Goal: Transaction & Acquisition: Complete application form

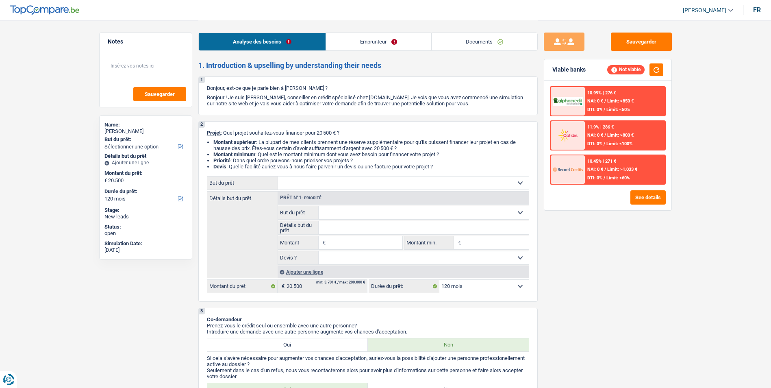
select select "120"
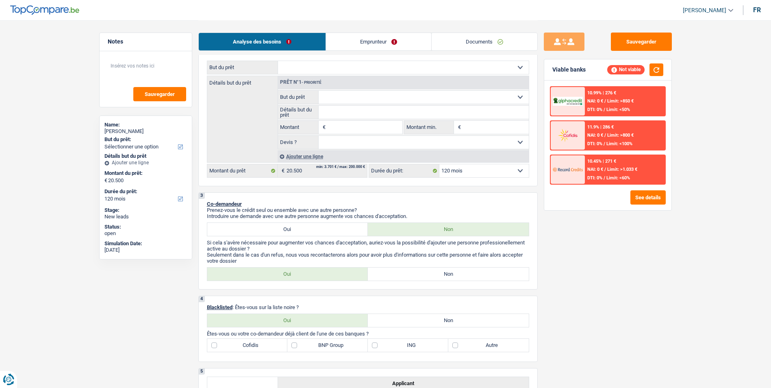
scroll to position [52, 0]
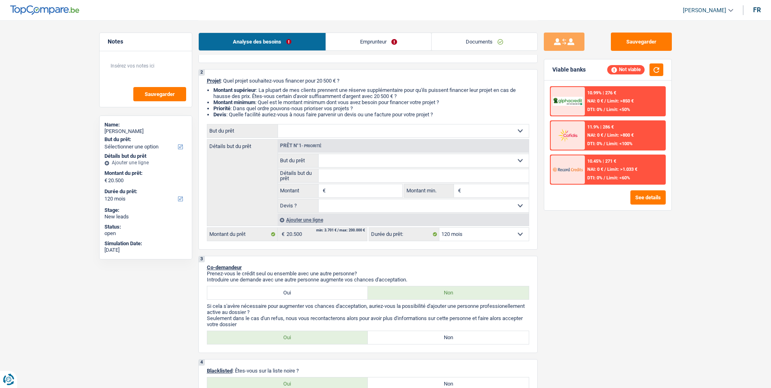
click at [383, 44] on link "Emprunteur" at bounding box center [378, 41] width 105 height 17
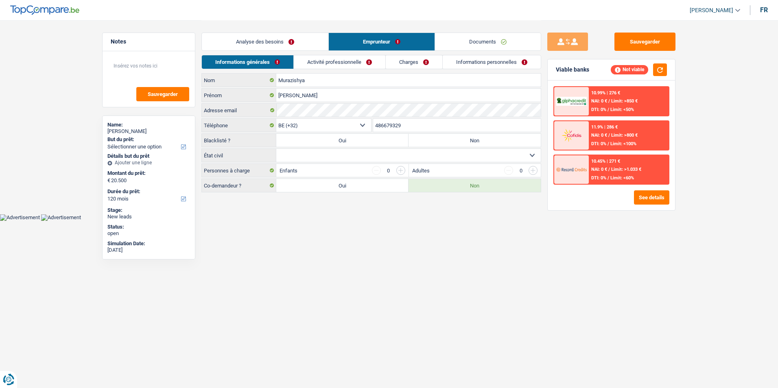
click at [427, 65] on link "Charges" at bounding box center [414, 61] width 57 height 13
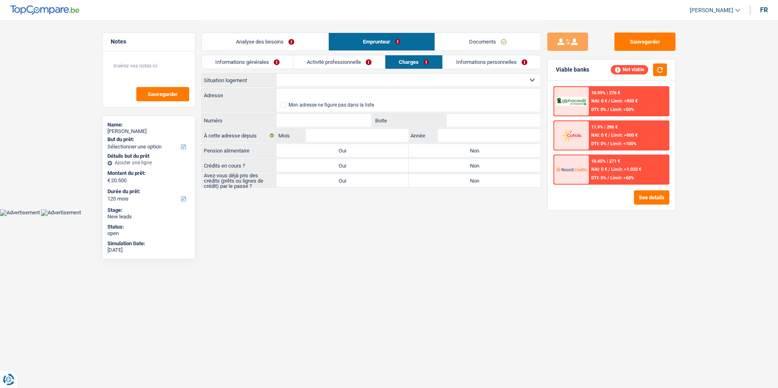
click at [484, 58] on link "Informations personnelles" at bounding box center [491, 61] width 98 height 13
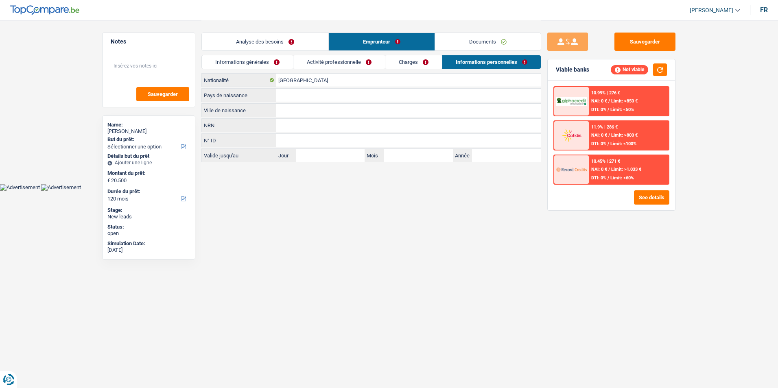
click at [413, 65] on link "Charges" at bounding box center [413, 61] width 57 height 13
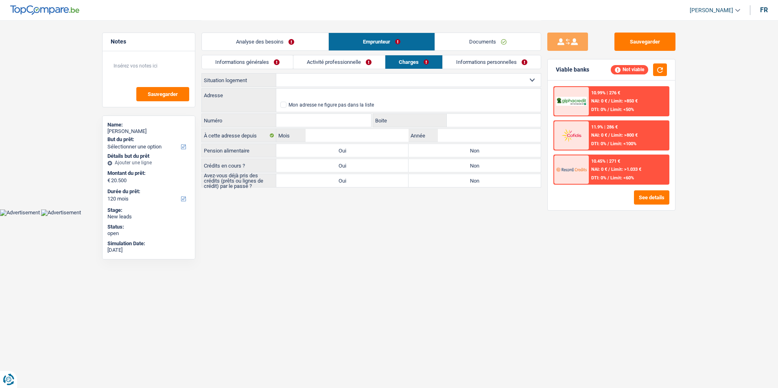
click at [340, 67] on link "Activité professionnelle" at bounding box center [339, 61] width 92 height 13
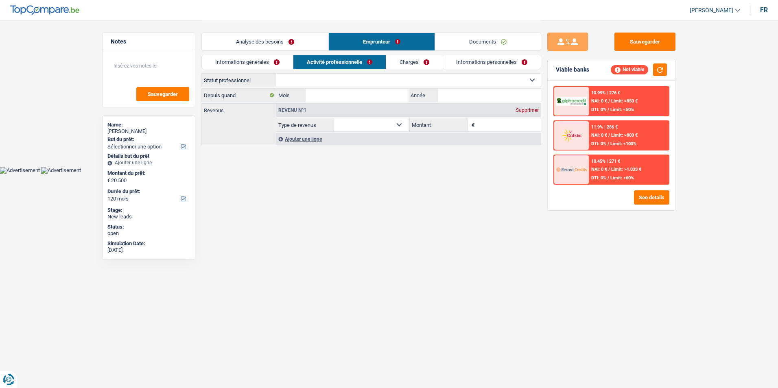
click at [272, 69] on div "Informations générales Activité professionnelle Charges Informations personnell…" at bounding box center [371, 64] width 340 height 18
click at [273, 67] on link "Informations générales" at bounding box center [247, 61] width 91 height 13
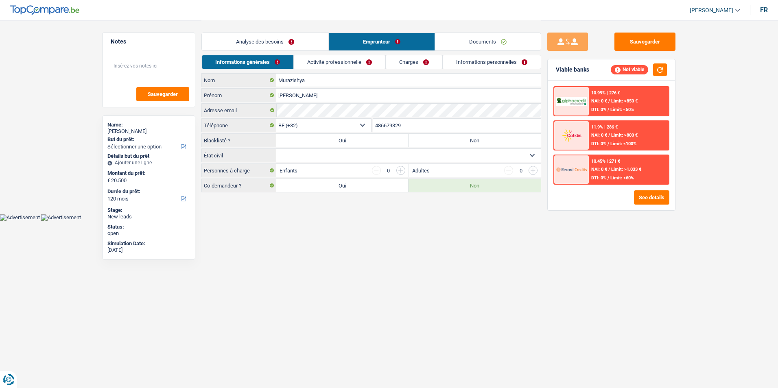
click at [320, 63] on link "Activité professionnelle" at bounding box center [340, 61] width 92 height 13
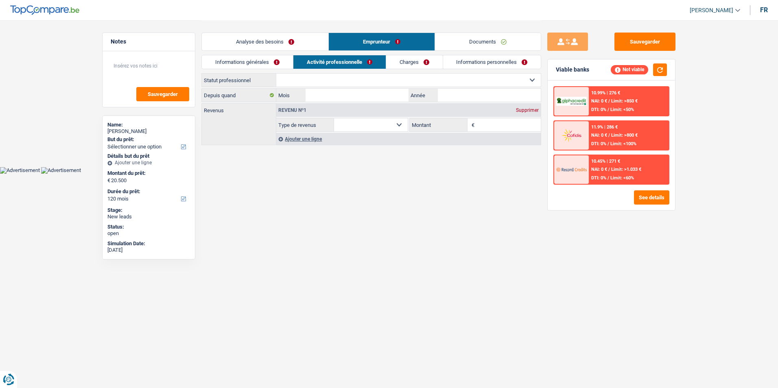
click at [404, 59] on link "Charges" at bounding box center [414, 61] width 57 height 13
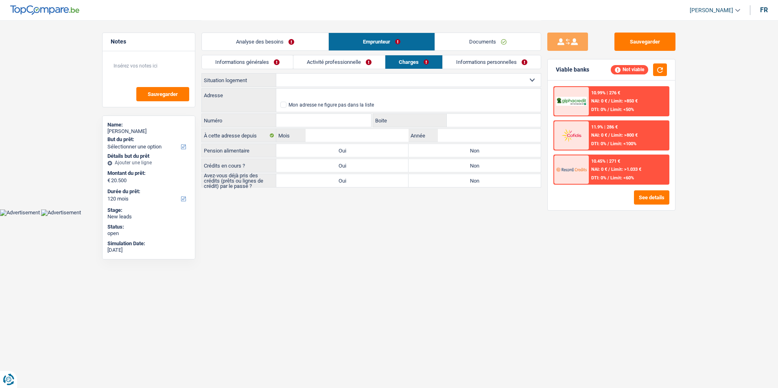
click at [467, 57] on link "Informations personnelles" at bounding box center [491, 61] width 98 height 13
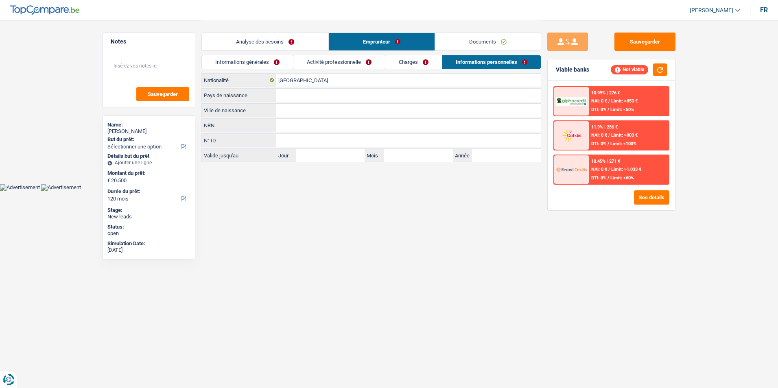
click at [411, 59] on link "Charges" at bounding box center [413, 61] width 57 height 13
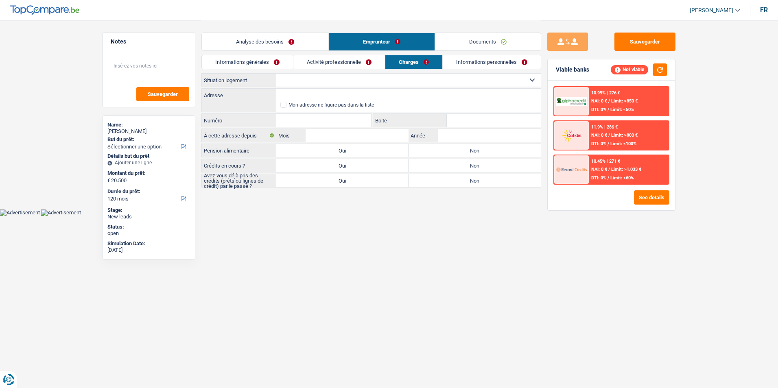
click at [348, 63] on link "Activité professionnelle" at bounding box center [339, 61] width 92 height 13
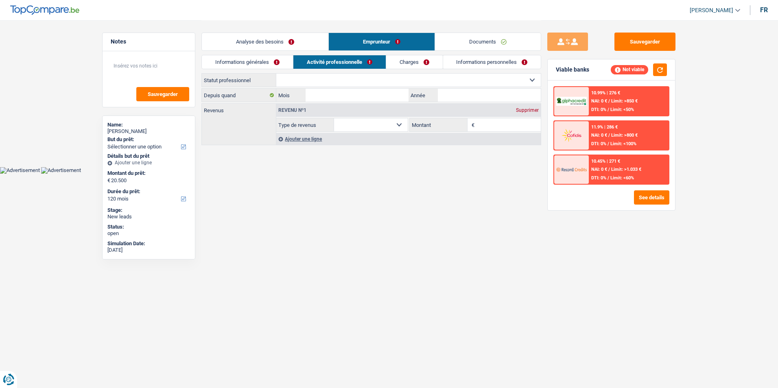
click at [270, 66] on link "Informations générales" at bounding box center [247, 61] width 91 height 13
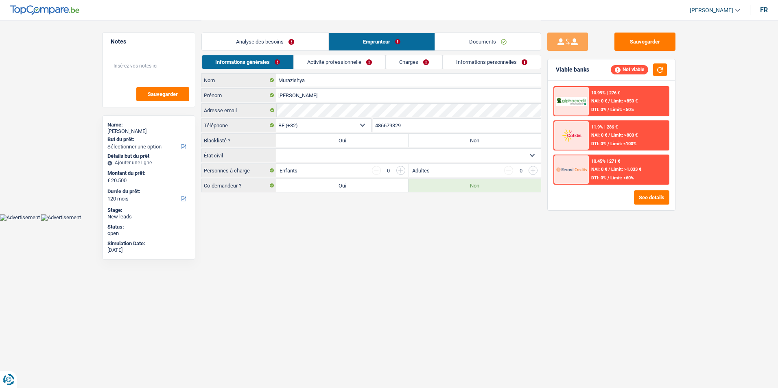
click at [334, 61] on link "Activité professionnelle" at bounding box center [340, 61] width 92 height 13
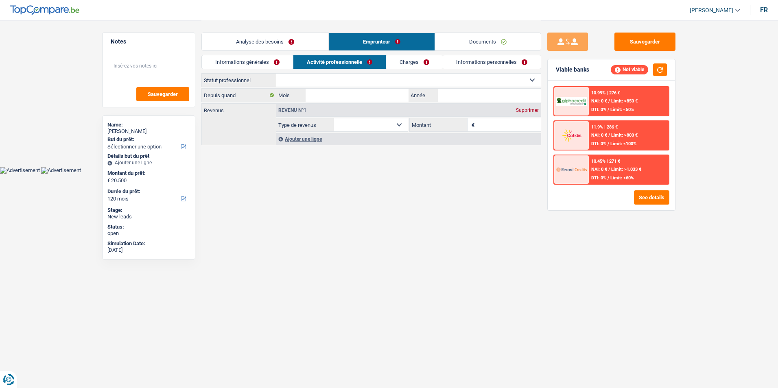
click at [397, 57] on link "Charges" at bounding box center [414, 61] width 57 height 13
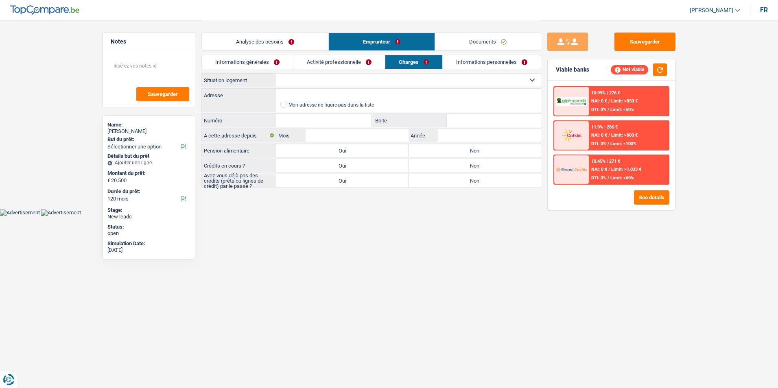
click at [472, 56] on link "Informations personnelles" at bounding box center [491, 61] width 98 height 13
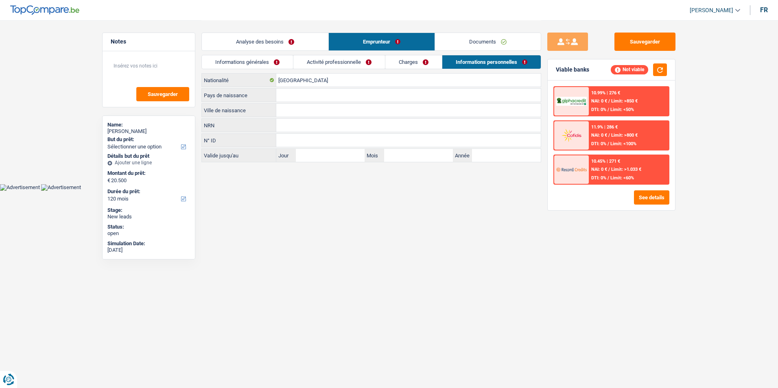
click at [479, 44] on link "Documents" at bounding box center [488, 41] width 106 height 17
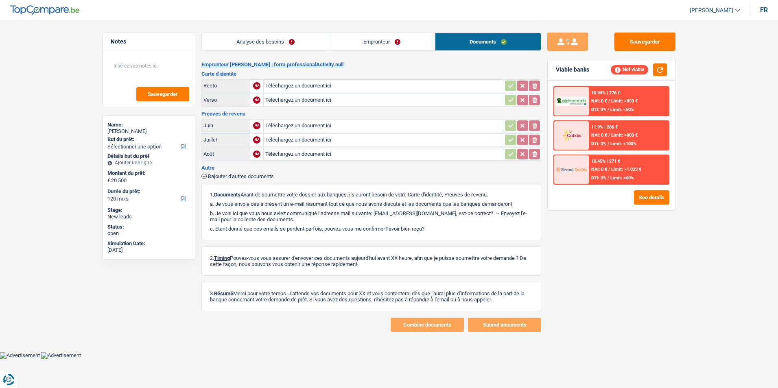
click at [306, 47] on link "Analyse des besoins" at bounding box center [265, 41] width 127 height 17
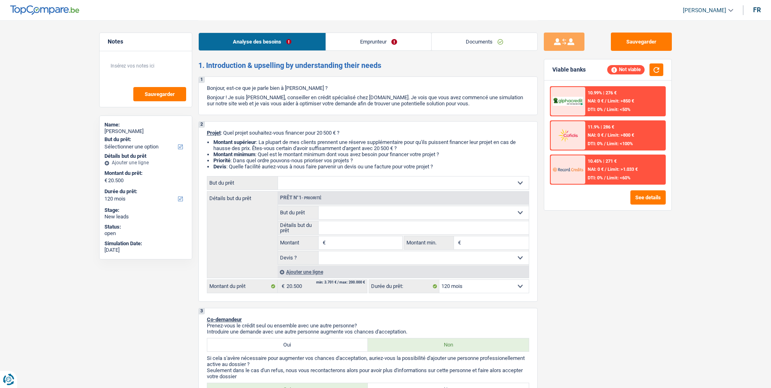
click at [360, 43] on link "Emprunteur" at bounding box center [378, 41] width 105 height 17
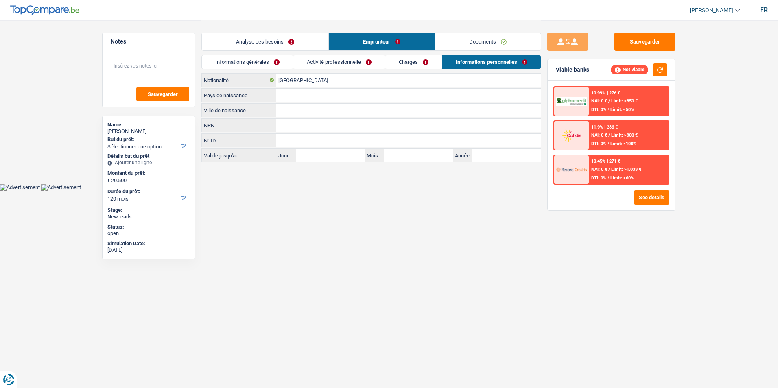
click at [416, 58] on link "Charges" at bounding box center [413, 61] width 57 height 13
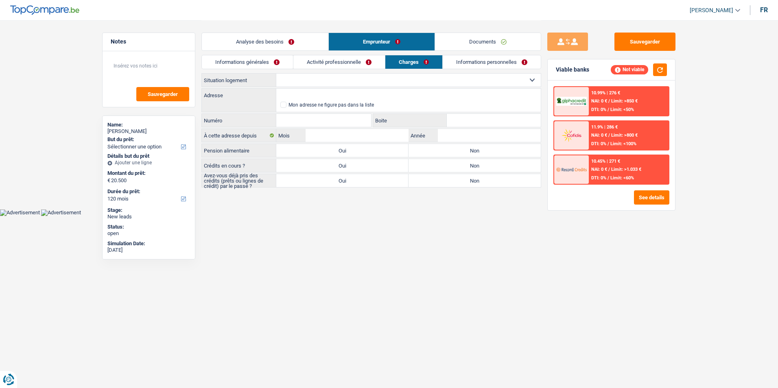
click at [344, 68] on link "Activité professionnelle" at bounding box center [339, 61] width 92 height 13
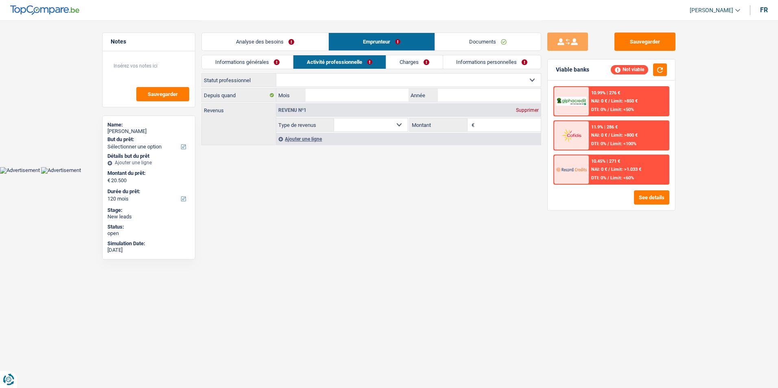
click at [275, 65] on link "Informations générales" at bounding box center [247, 61] width 91 height 13
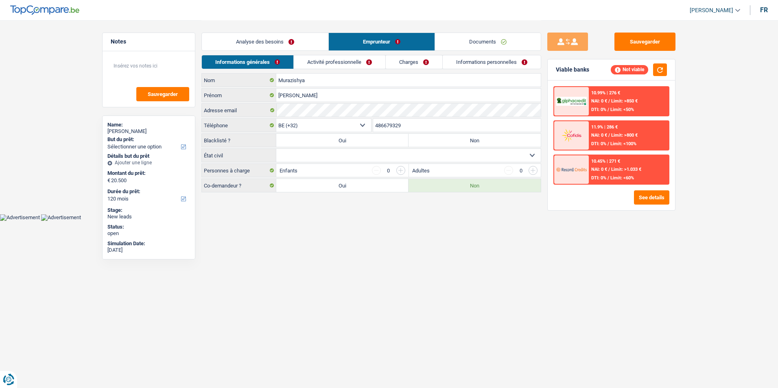
click at [287, 37] on link "Analyse des besoins" at bounding box center [265, 41] width 126 height 17
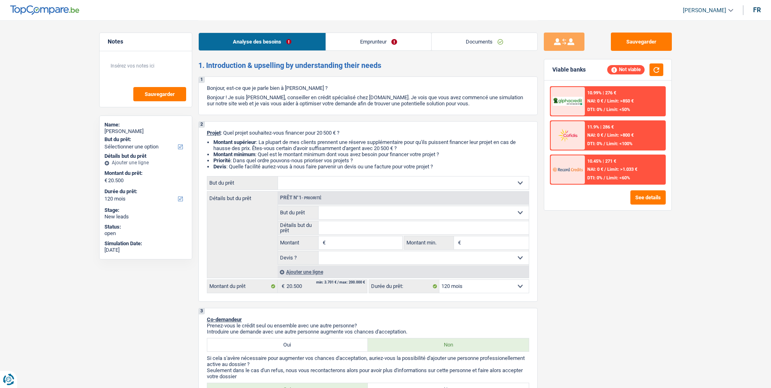
click at [402, 49] on link "Emprunteur" at bounding box center [378, 41] width 105 height 17
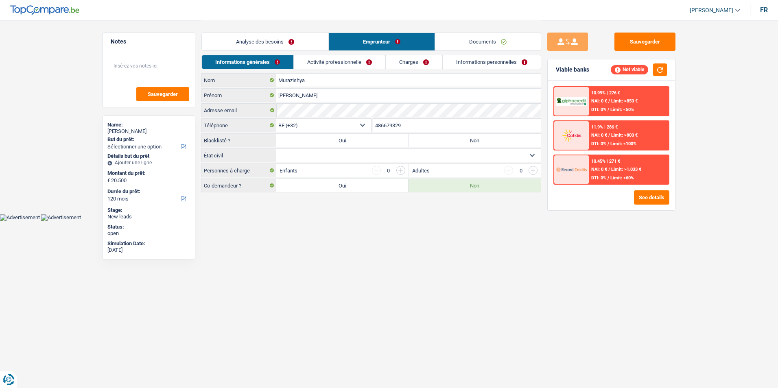
click at [309, 154] on select "Célibataire Marié(e) Cohabitant(e) légal(e) Divorcé(e) Veuf(ve) Séparé (de fait…" at bounding box center [408, 155] width 264 height 13
click at [423, 62] on link "Charges" at bounding box center [414, 61] width 57 height 13
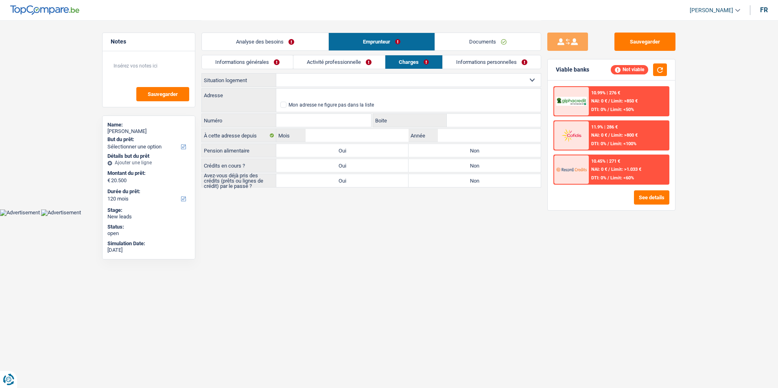
click at [323, 63] on link "Activité professionnelle" at bounding box center [339, 61] width 92 height 13
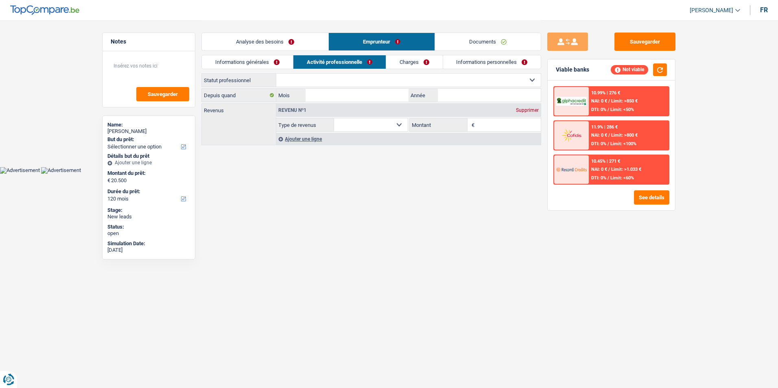
click at [393, 64] on link "Charges" at bounding box center [414, 61] width 57 height 13
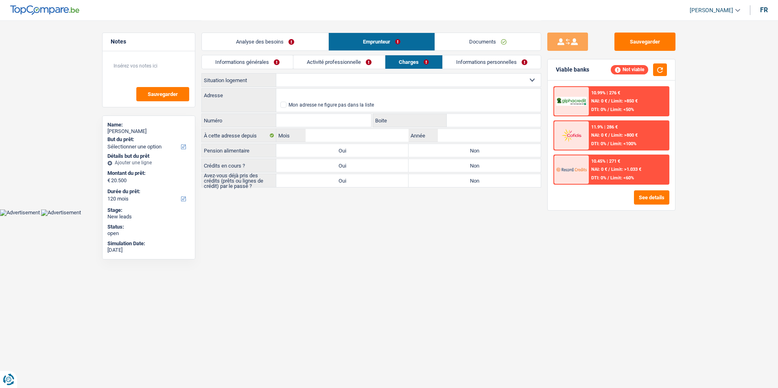
click at [468, 55] on li "Informations personnelles" at bounding box center [491, 62] width 99 height 14
click at [419, 63] on link "Charges" at bounding box center [413, 61] width 57 height 13
click at [477, 64] on link "Informations personnelles" at bounding box center [491, 61] width 98 height 13
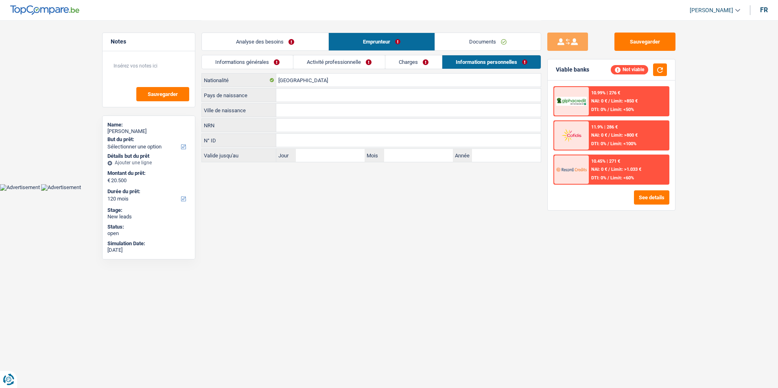
click at [414, 65] on link "Charges" at bounding box center [413, 61] width 57 height 13
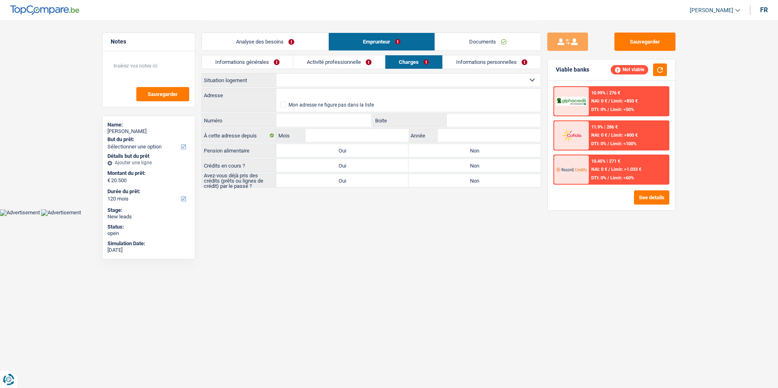
click at [332, 65] on link "Activité professionnelle" at bounding box center [339, 61] width 92 height 13
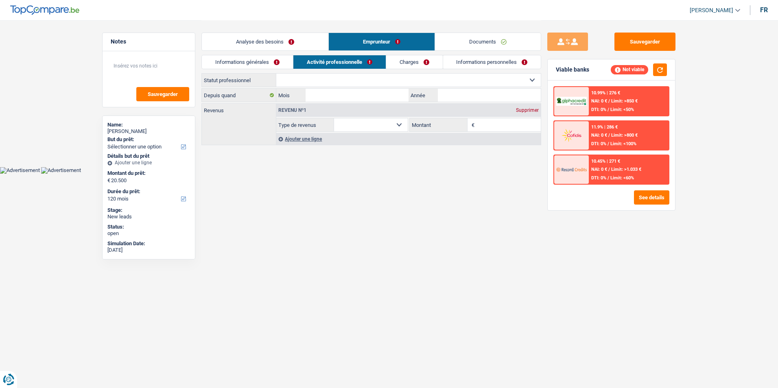
click at [266, 65] on link "Informations générales" at bounding box center [247, 61] width 91 height 13
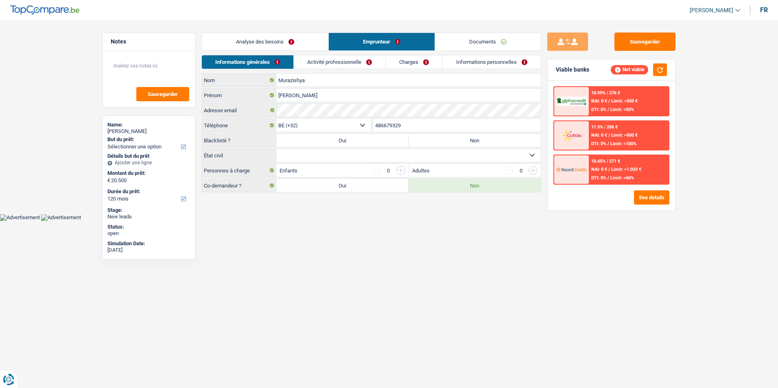
click at [351, 66] on link "Activité professionnelle" at bounding box center [340, 61] width 92 height 13
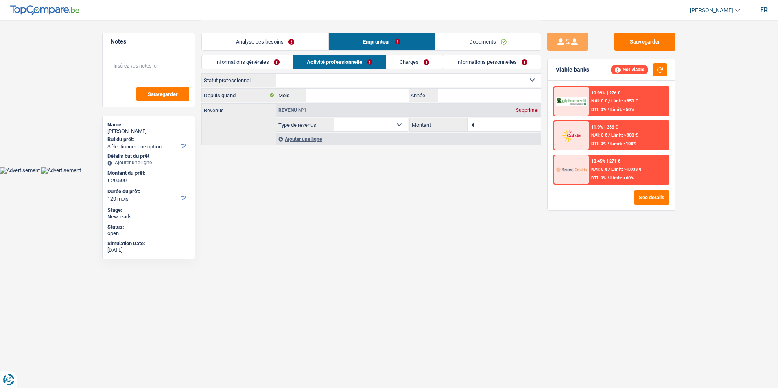
click at [412, 61] on link "Charges" at bounding box center [414, 61] width 57 height 13
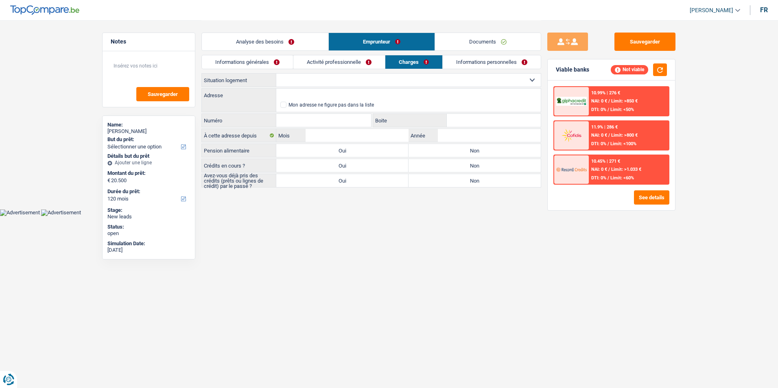
click at [467, 61] on link "Informations personnelles" at bounding box center [491, 61] width 98 height 13
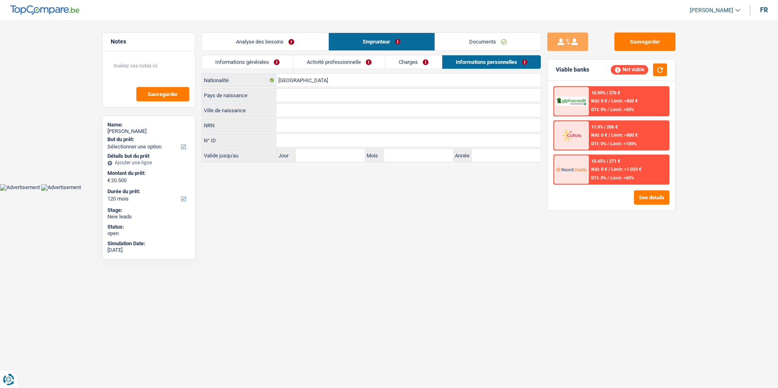
click at [401, 62] on link "Charges" at bounding box center [413, 61] width 57 height 13
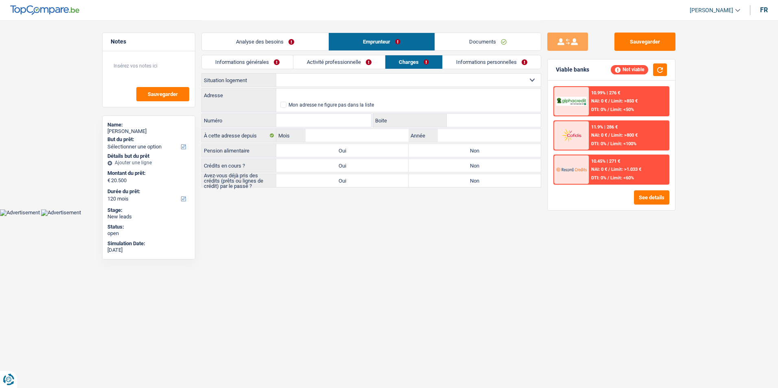
click at [360, 61] on link "Activité professionnelle" at bounding box center [339, 61] width 92 height 13
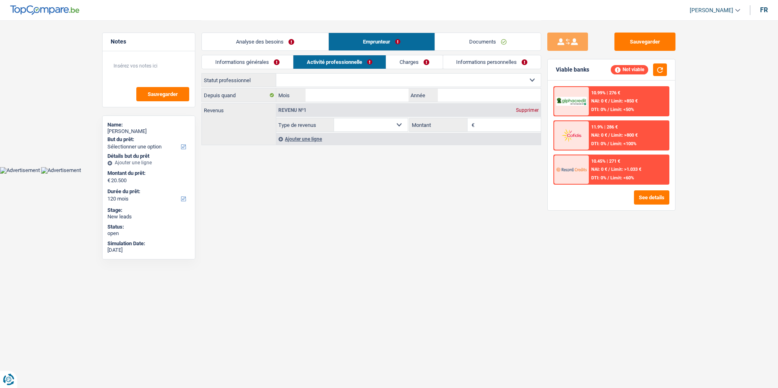
click at [262, 64] on link "Informations générales" at bounding box center [247, 61] width 91 height 13
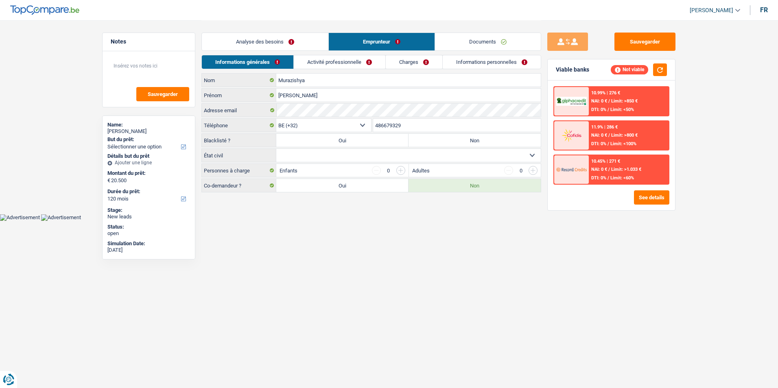
click at [346, 63] on link "Activité professionnelle" at bounding box center [340, 61] width 92 height 13
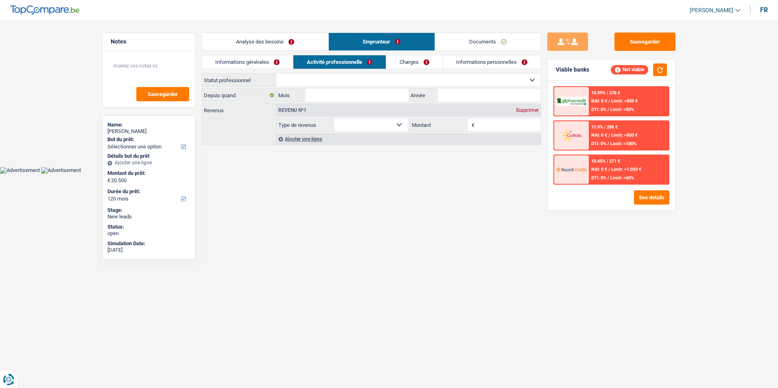
click at [412, 57] on link "Charges" at bounding box center [414, 61] width 57 height 13
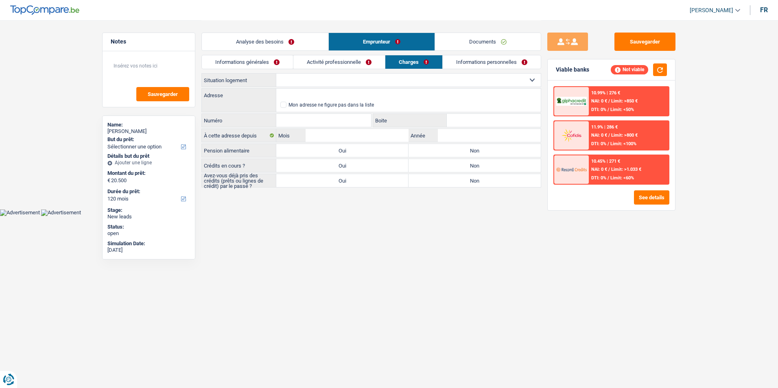
click at [471, 55] on li "Informations personnelles" at bounding box center [491, 62] width 99 height 14
click at [468, 58] on link "Informations personnelles" at bounding box center [491, 61] width 98 height 13
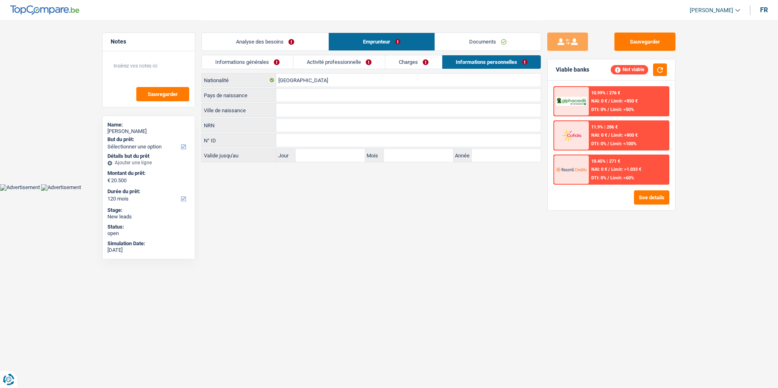
click at [429, 62] on link "Charges" at bounding box center [413, 61] width 57 height 13
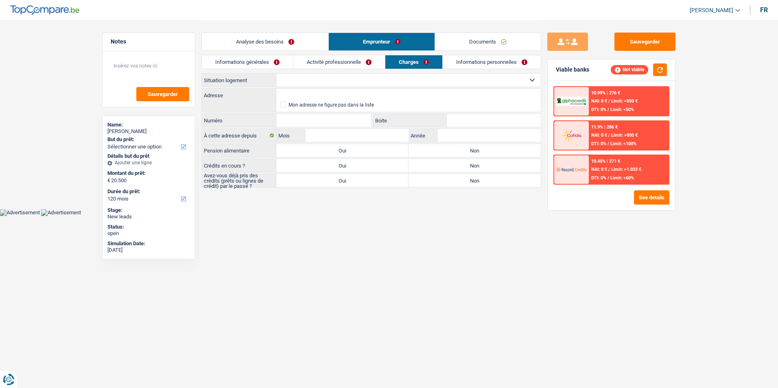
click at [354, 65] on link "Activité professionnelle" at bounding box center [339, 61] width 92 height 13
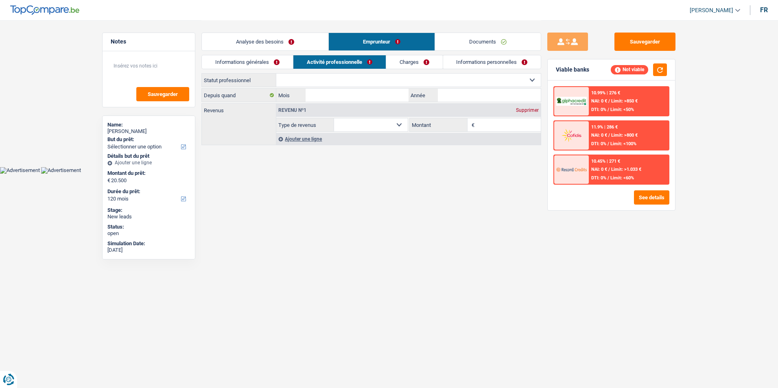
click at [288, 64] on link "Informations générales" at bounding box center [247, 61] width 91 height 13
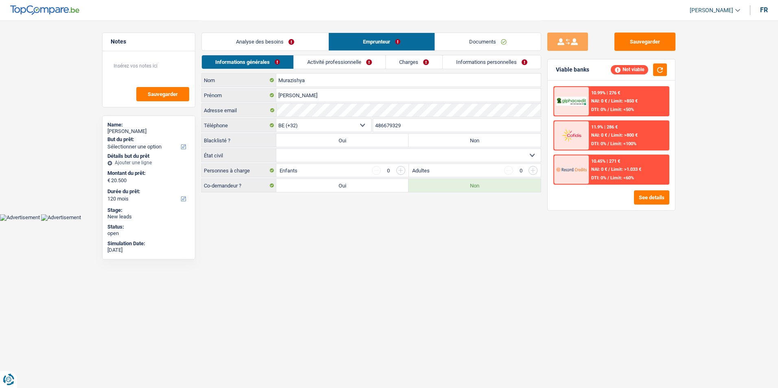
click at [331, 63] on link "Activité professionnelle" at bounding box center [340, 61] width 92 height 13
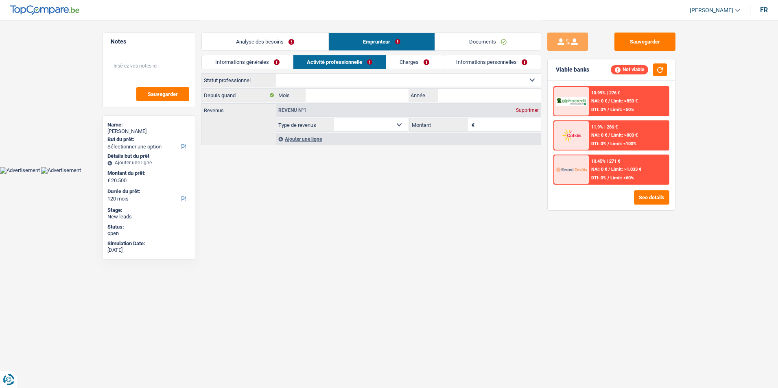
click at [400, 61] on link "Charges" at bounding box center [414, 61] width 57 height 13
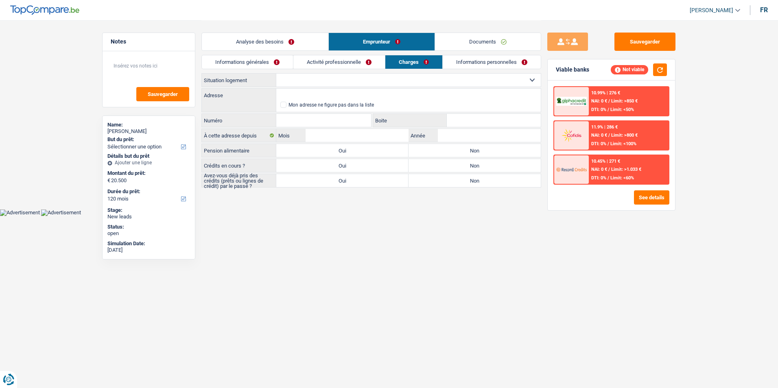
click at [468, 59] on link "Informations personnelles" at bounding box center [491, 61] width 98 height 13
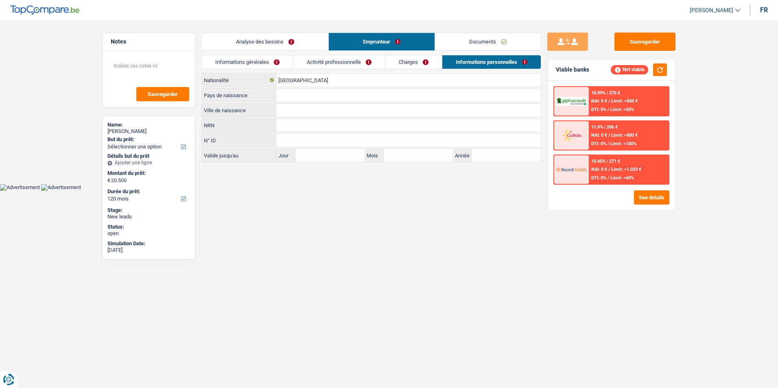
click at [423, 60] on link "Charges" at bounding box center [413, 61] width 57 height 13
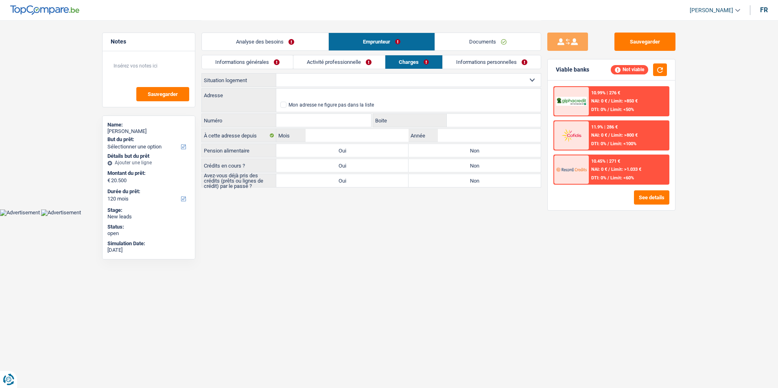
click at [342, 62] on link "Activité professionnelle" at bounding box center [339, 61] width 92 height 13
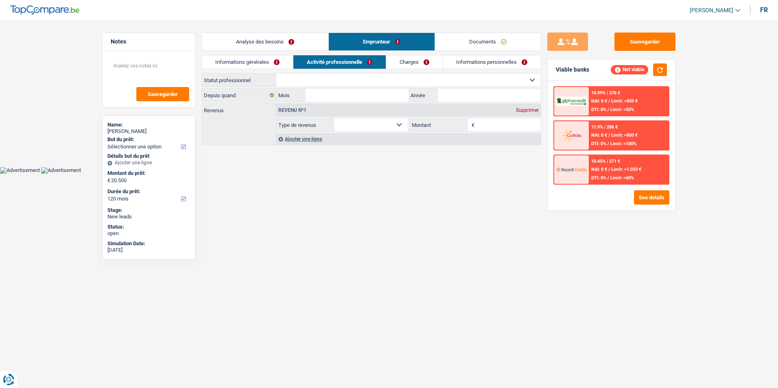
click at [255, 67] on link "Informations générales" at bounding box center [247, 61] width 91 height 13
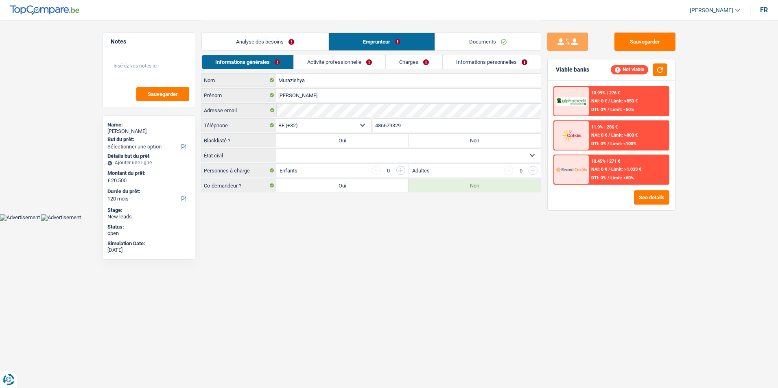
click at [310, 64] on link "Activité professionnelle" at bounding box center [340, 61] width 92 height 13
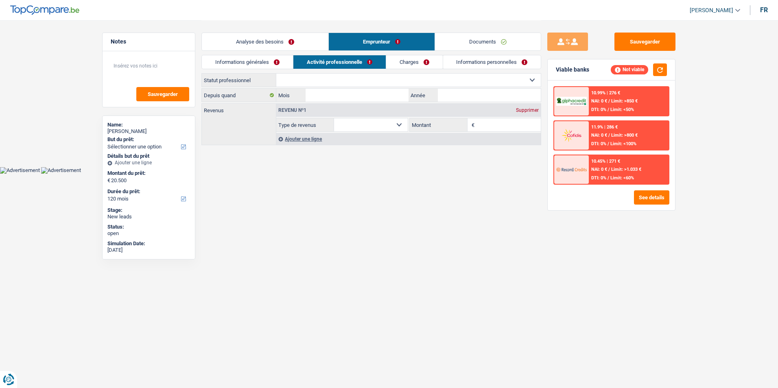
click at [411, 59] on link "Charges" at bounding box center [414, 61] width 57 height 13
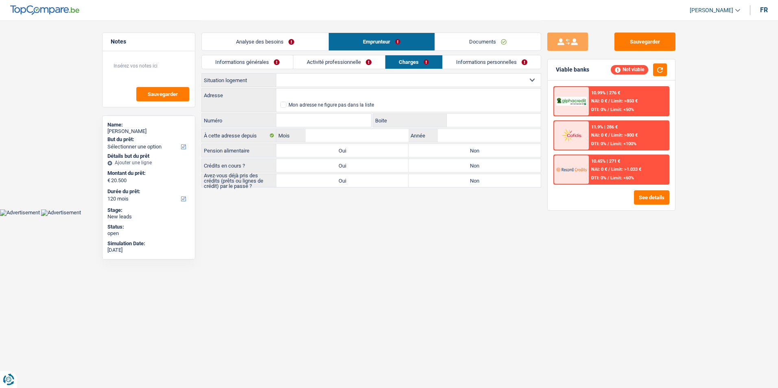
click at [469, 59] on link "Informations personnelles" at bounding box center [491, 61] width 98 height 13
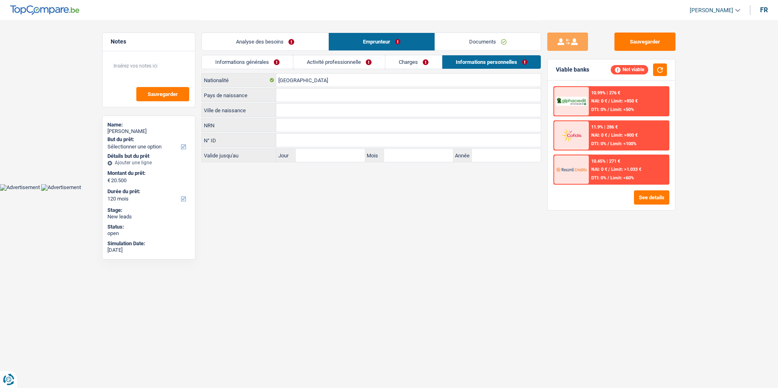
click at [420, 65] on link "Charges" at bounding box center [413, 61] width 57 height 13
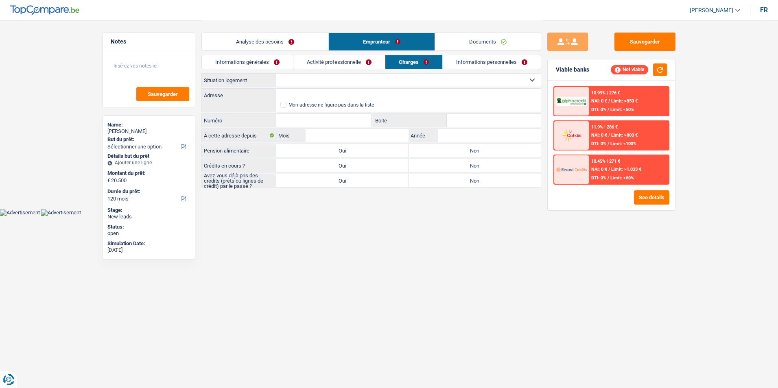
click at [338, 65] on link "Activité professionnelle" at bounding box center [339, 61] width 92 height 13
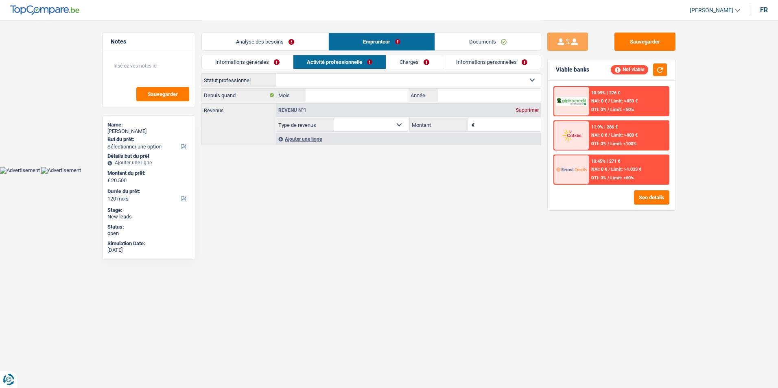
click at [269, 68] on link "Informations générales" at bounding box center [247, 61] width 91 height 13
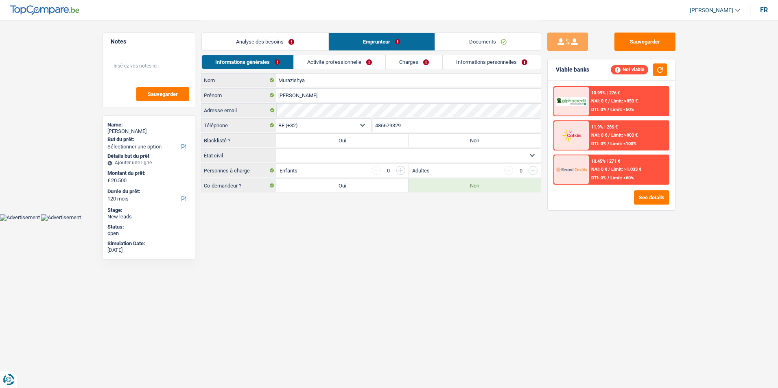
click at [325, 66] on link "Activité professionnelle" at bounding box center [340, 61] width 92 height 13
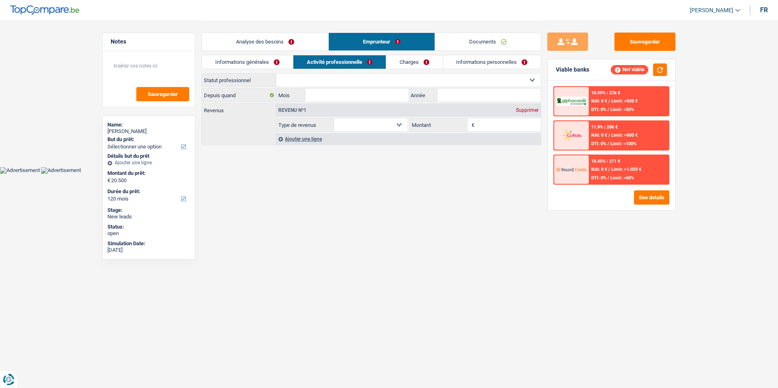
click at [430, 62] on link "Charges" at bounding box center [414, 61] width 57 height 13
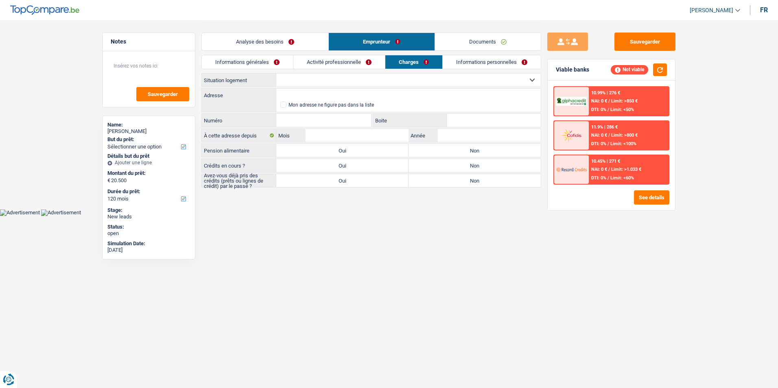
click at [488, 58] on link "Informations personnelles" at bounding box center [491, 61] width 98 height 13
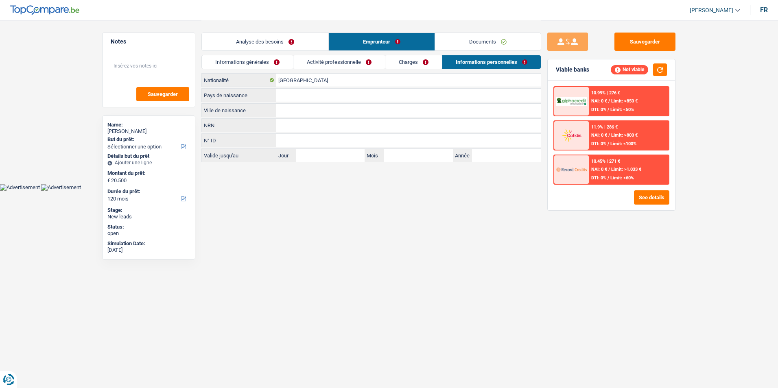
click at [379, 62] on link "Activité professionnelle" at bounding box center [339, 61] width 92 height 13
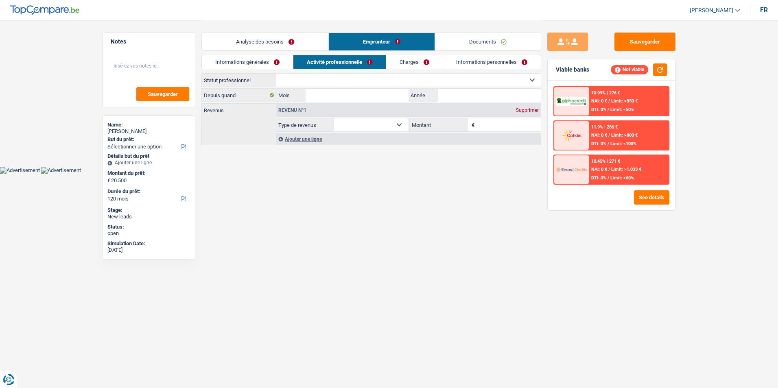
click at [394, 63] on link "Charges" at bounding box center [414, 61] width 57 height 13
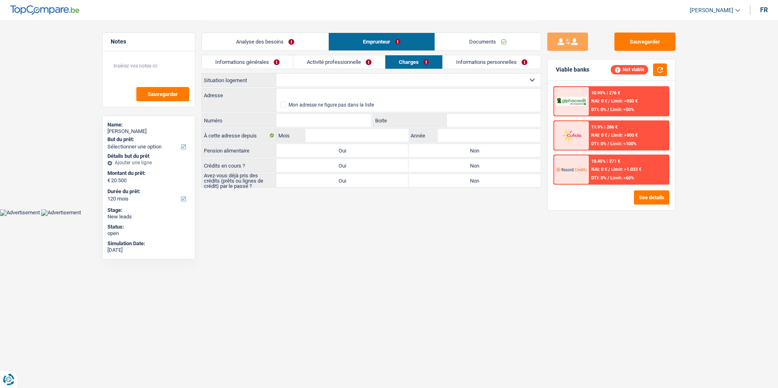
click at [261, 66] on link "Informations générales" at bounding box center [247, 61] width 91 height 13
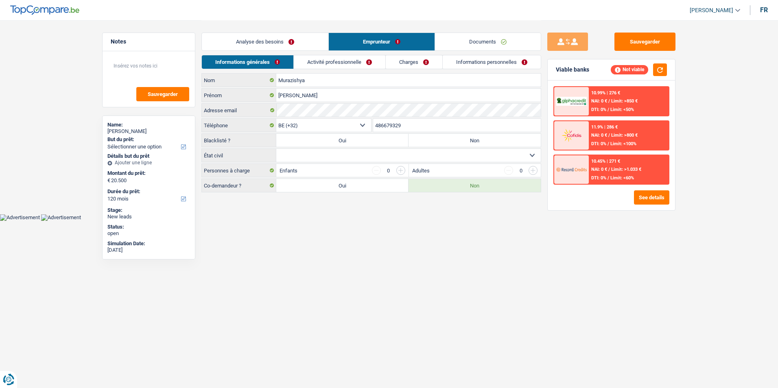
click at [275, 43] on link "Analyse des besoins" at bounding box center [265, 41] width 126 height 17
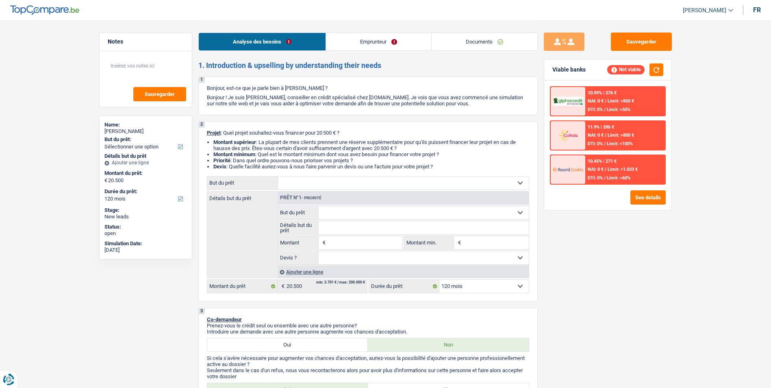
click at [471, 39] on link "Documents" at bounding box center [485, 41] width 106 height 17
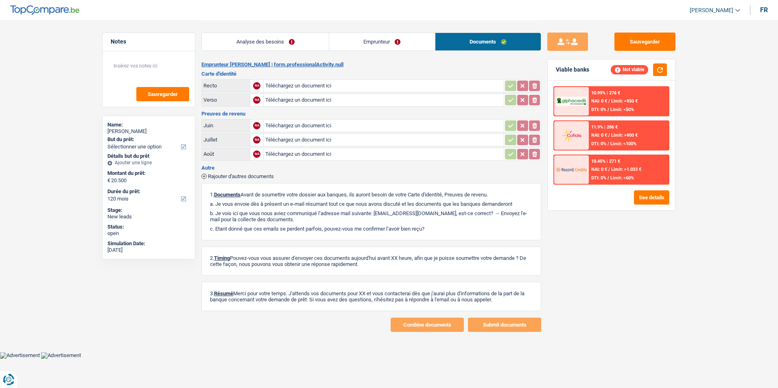
click at [401, 48] on link "Emprunteur" at bounding box center [382, 41] width 106 height 17
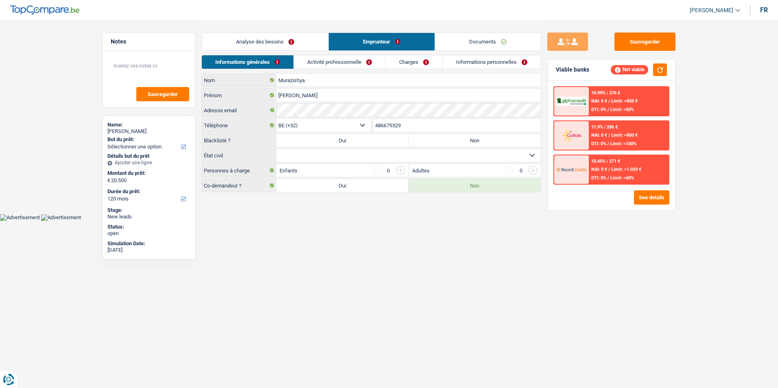
click at [295, 50] on li "Analyse des besoins" at bounding box center [264, 42] width 127 height 18
click at [295, 47] on link "Analyse des besoins" at bounding box center [265, 41] width 126 height 17
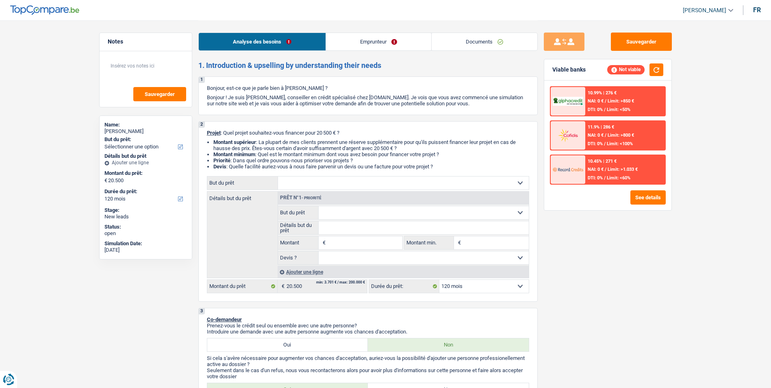
click at [351, 46] on link "Emprunteur" at bounding box center [378, 41] width 105 height 17
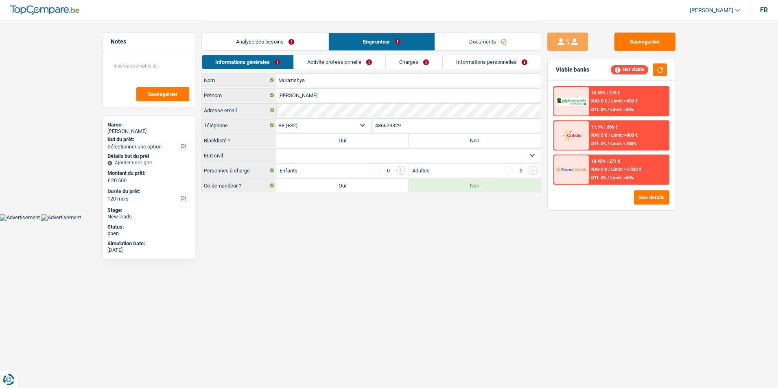
click at [329, 62] on link "Activité professionnelle" at bounding box center [340, 61] width 92 height 13
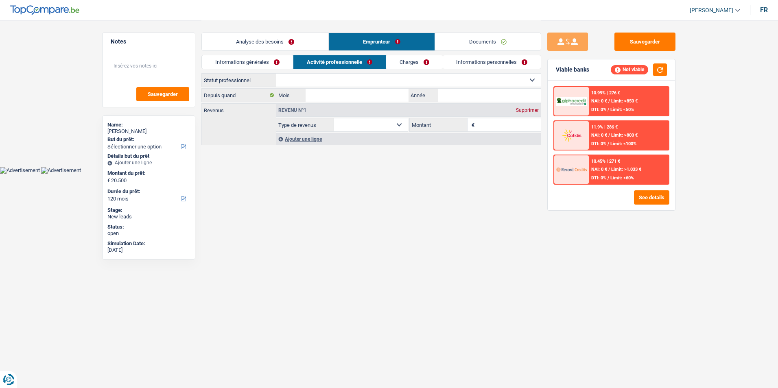
click at [400, 63] on link "Charges" at bounding box center [414, 61] width 57 height 13
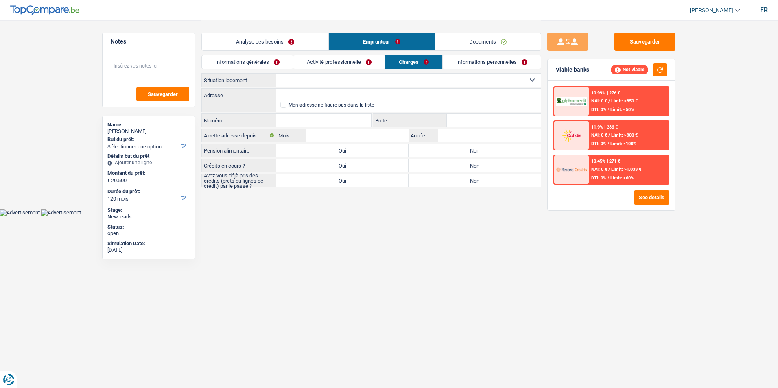
click at [482, 58] on link "Informations personnelles" at bounding box center [491, 61] width 98 height 13
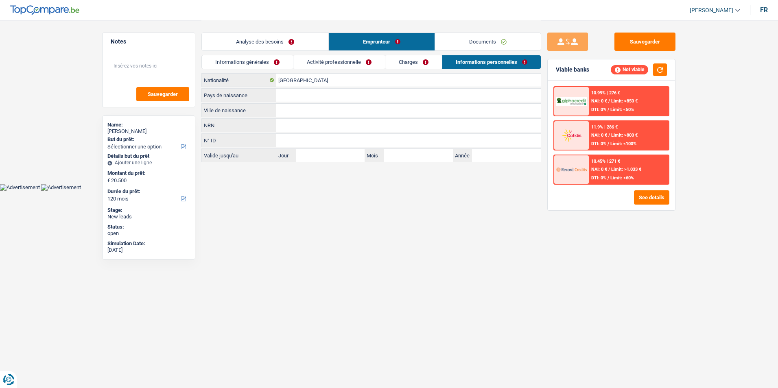
click at [421, 60] on link "Charges" at bounding box center [413, 61] width 57 height 13
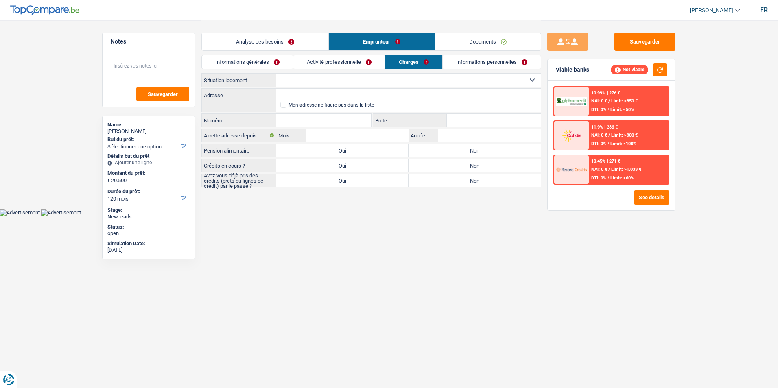
click at [340, 64] on link "Activité professionnelle" at bounding box center [339, 61] width 92 height 13
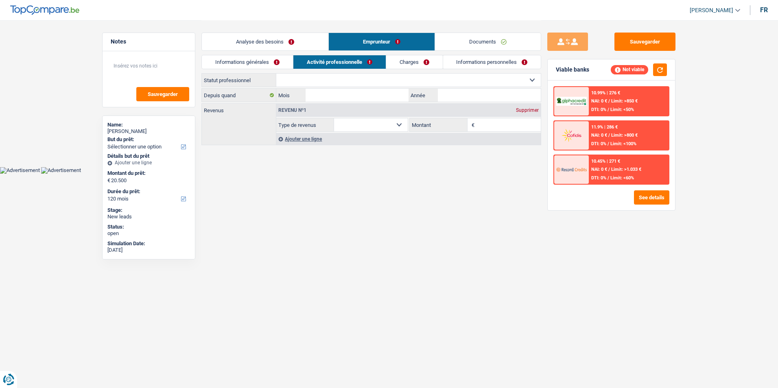
click at [273, 64] on link "Informations générales" at bounding box center [247, 61] width 91 height 13
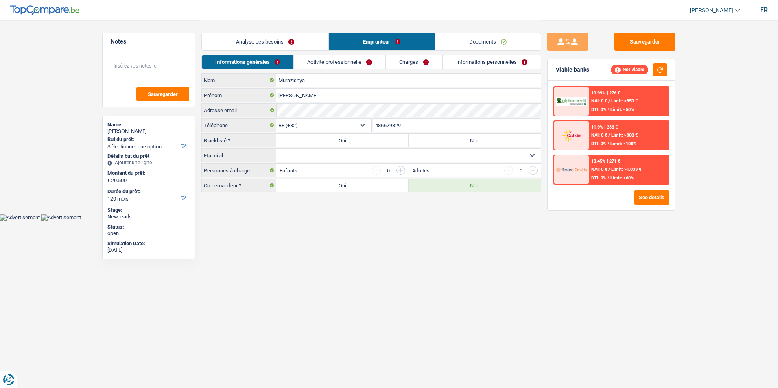
click at [294, 43] on link "Analyse des besoins" at bounding box center [265, 41] width 126 height 17
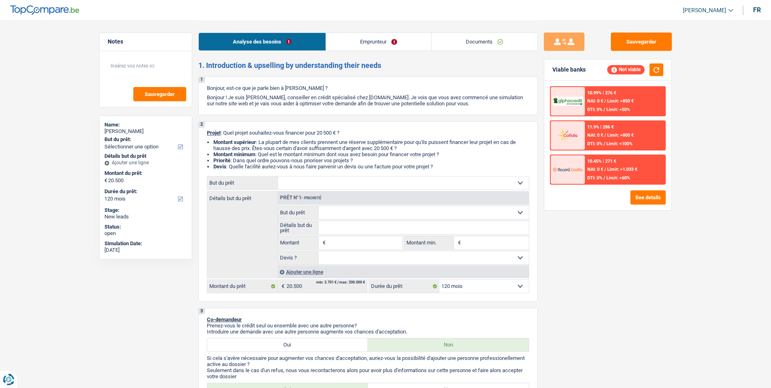
click at [381, 39] on link "Emprunteur" at bounding box center [378, 41] width 105 height 17
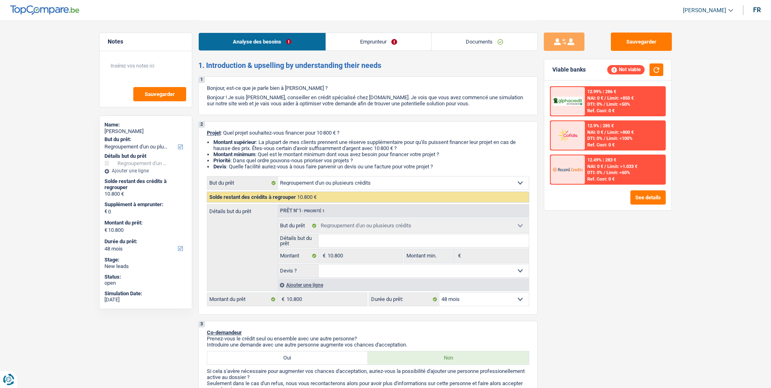
select select "refinancing"
select select "48"
select select "refinancing"
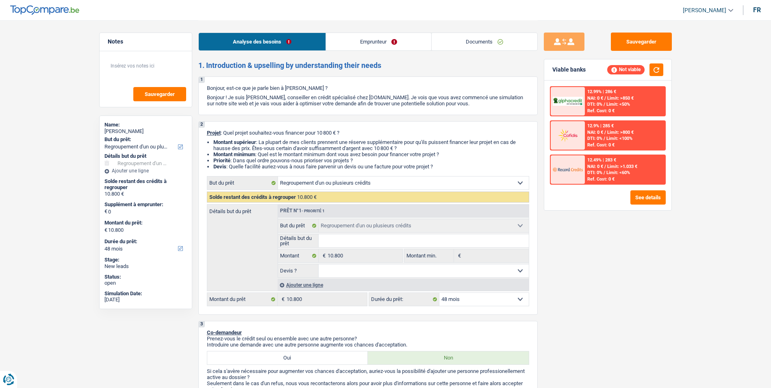
select select "48"
select select "refinancing"
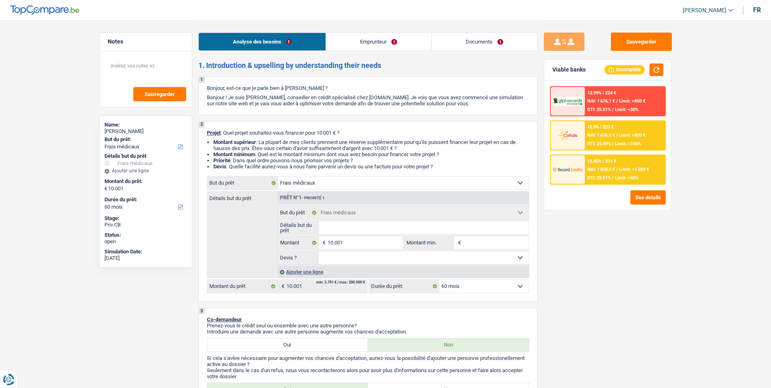
select select "medical"
select select "60"
select select "medical"
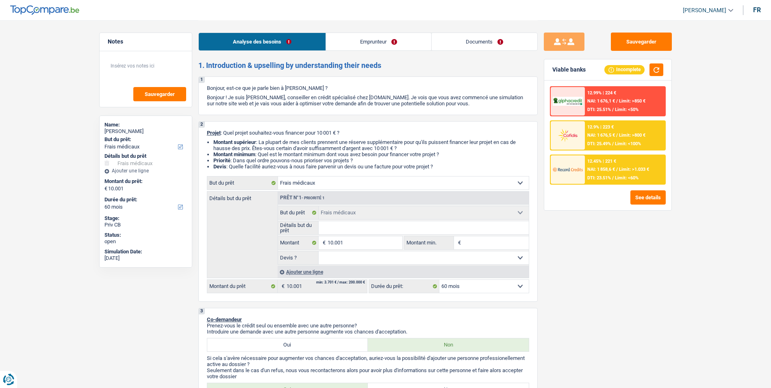
select select "60"
select select "worker"
select select "netSalary"
select select "rents"
select select "medical"
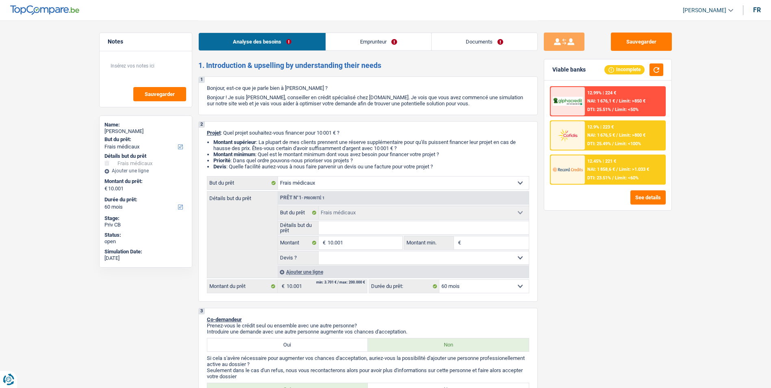
select select "medical"
select select "60"
click at [376, 40] on link "Emprunteur" at bounding box center [378, 41] width 105 height 17
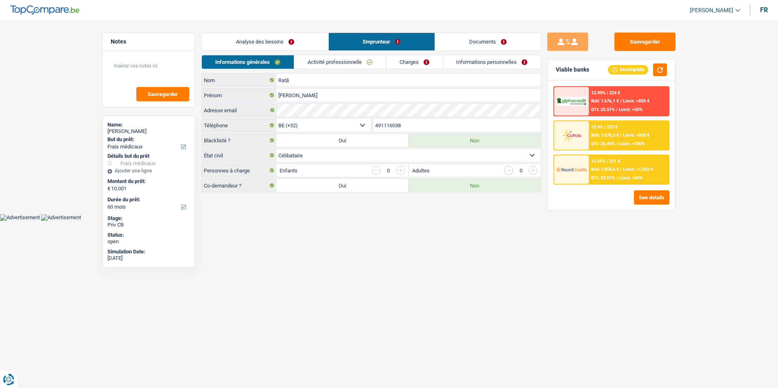
click at [450, 36] on link "Documents" at bounding box center [488, 41] width 106 height 17
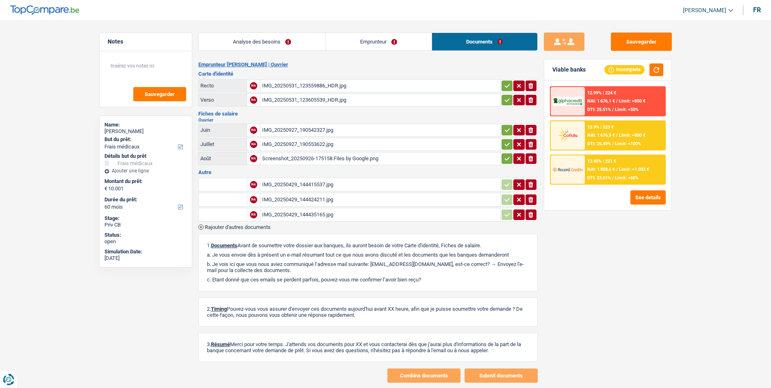
click at [293, 37] on link "Analyse des besoins" at bounding box center [262, 41] width 127 height 17
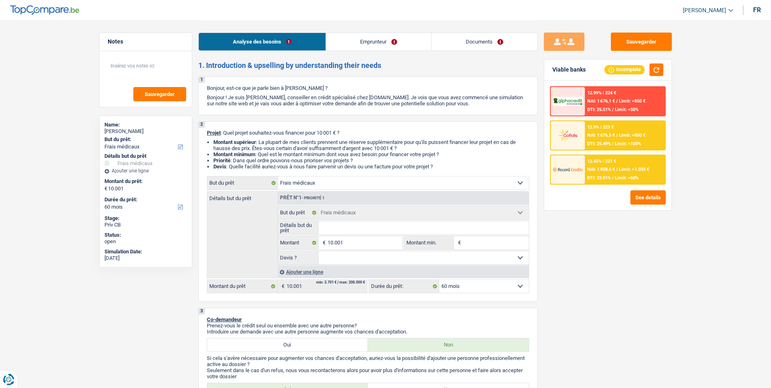
click at [351, 38] on link "Emprunteur" at bounding box center [378, 41] width 105 height 17
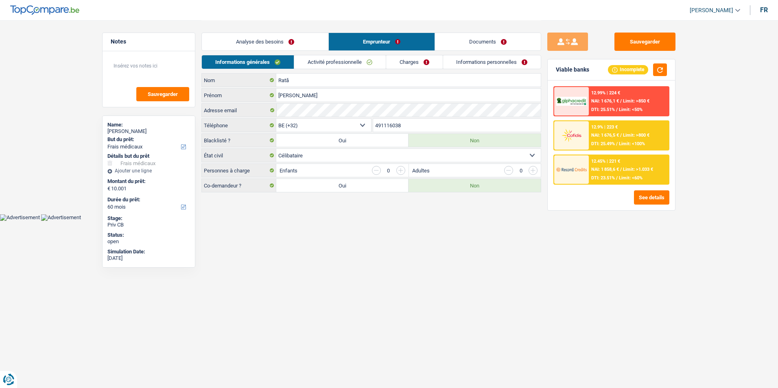
click at [436, 38] on link "Documents" at bounding box center [488, 41] width 106 height 17
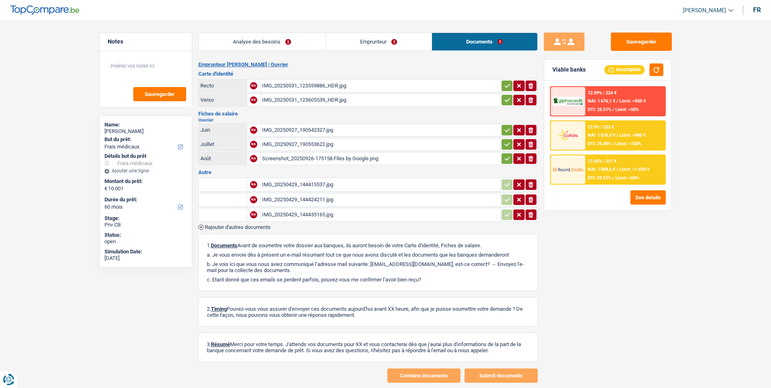
click at [294, 37] on link "Analyse des besoins" at bounding box center [262, 41] width 127 height 17
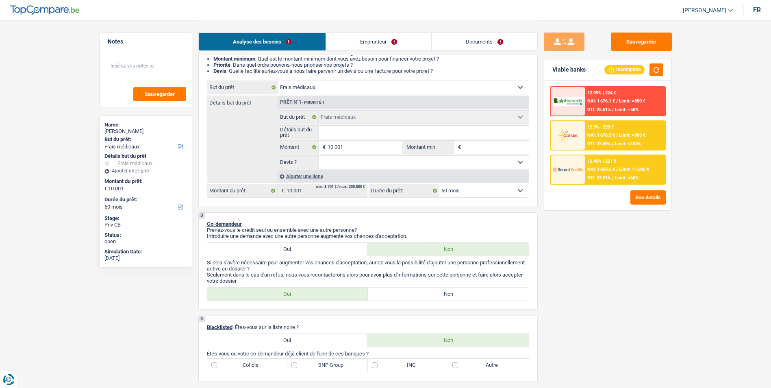
scroll to position [41, 0]
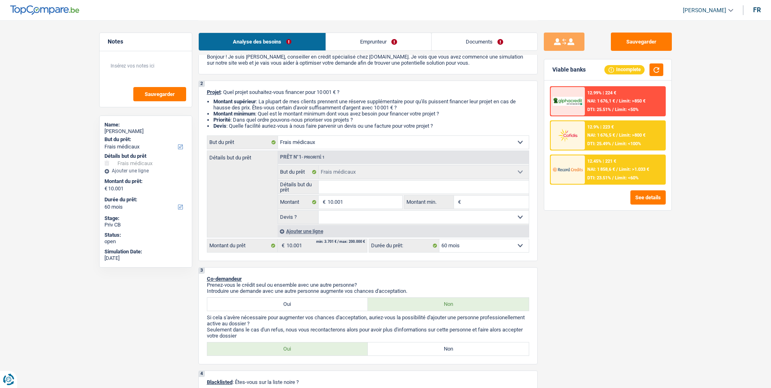
click at [349, 183] on input "Détails but du prêt" at bounding box center [424, 187] width 210 height 13
type input "S"
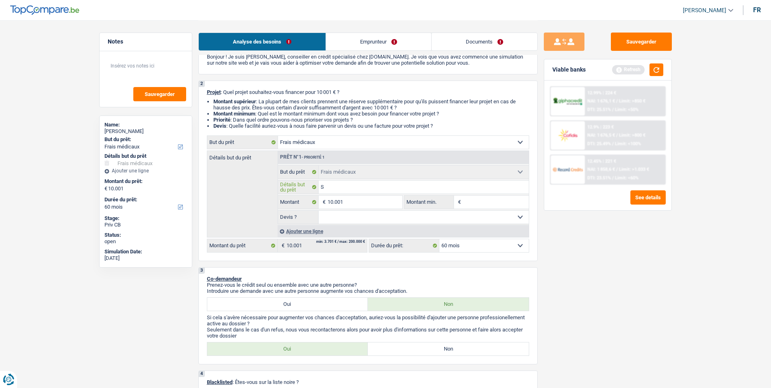
type input "So"
type input "Soi"
type input "Soin"
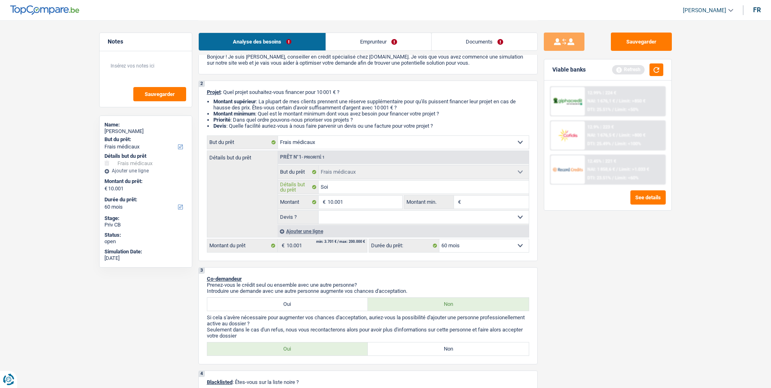
type input "Soin"
type input "Soins"
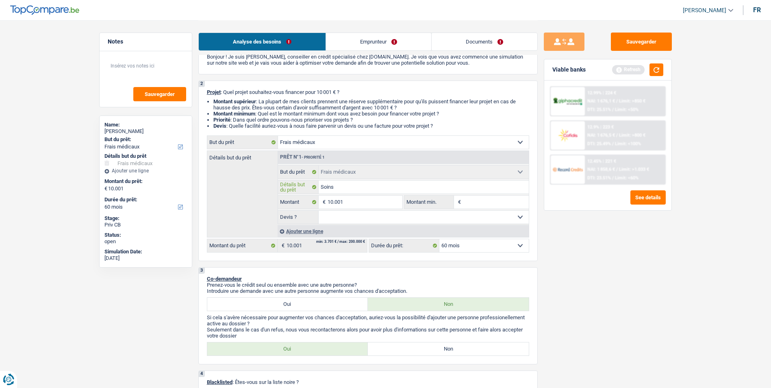
type input "Soins d"
type input "Soins de"
type input "Soins den"
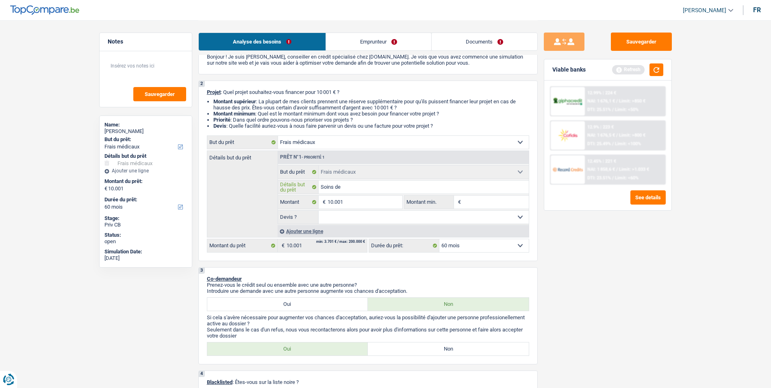
type input "Soins den"
type input "Soins dent"
type input "Soins denta"
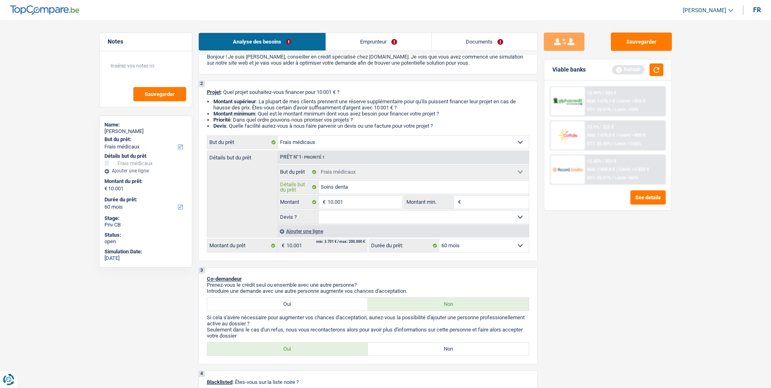
type input "Soins dentai"
type input "Soins dentair"
type input "Soins dentaire"
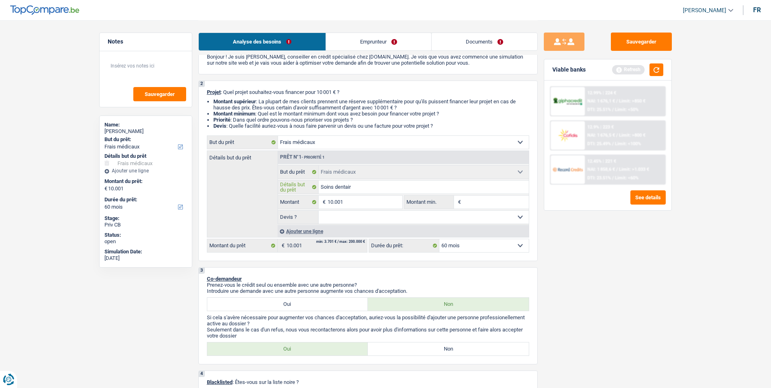
type input "Soins dentaire"
click at [388, 214] on select "Oui Non Non répondu Sélectionner une option" at bounding box center [424, 217] width 210 height 13
select select "false"
click at [319, 211] on select "Oui Non Non répondu Sélectionner une option" at bounding box center [424, 217] width 210 height 13
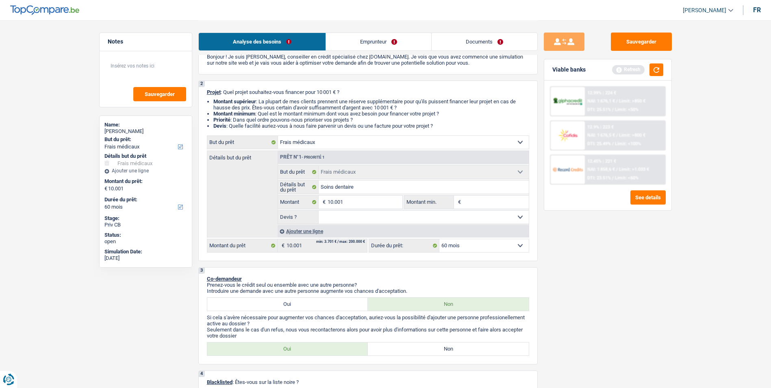
select select "false"
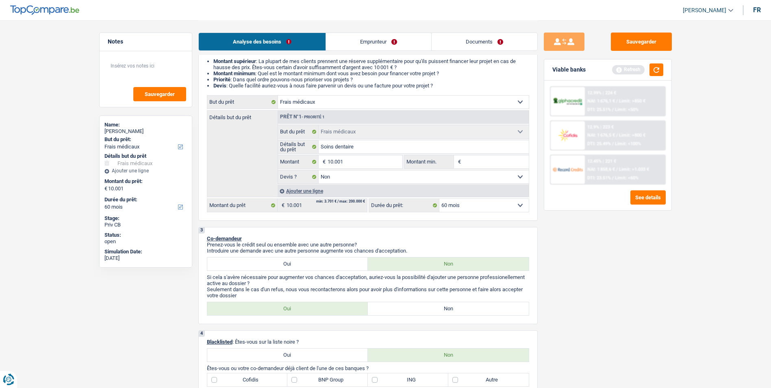
scroll to position [203, 0]
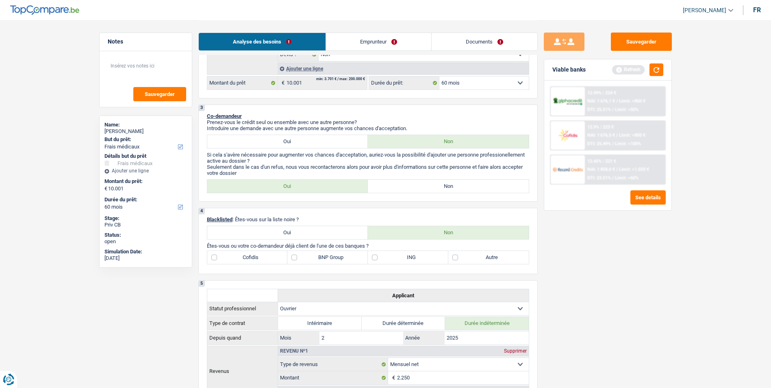
click at [441, 183] on label "Non" at bounding box center [448, 186] width 161 height 13
click at [441, 183] on input "Non" at bounding box center [448, 186] width 161 height 13
radio input "true"
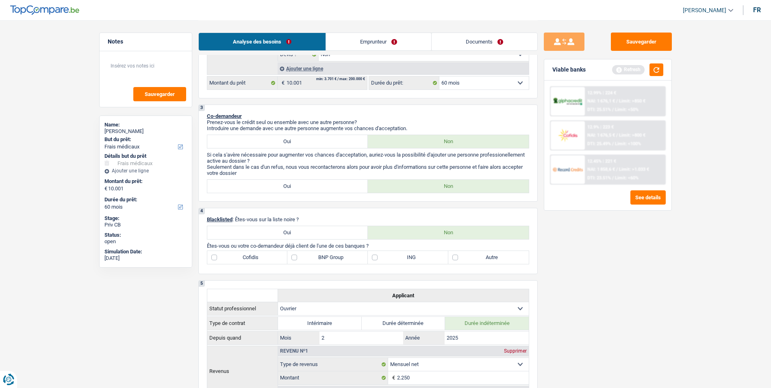
click at [455, 256] on label "Autre" at bounding box center [489, 257] width 81 height 13
click at [455, 256] on input "Autre" at bounding box center [489, 257] width 81 height 13
checkbox input "true"
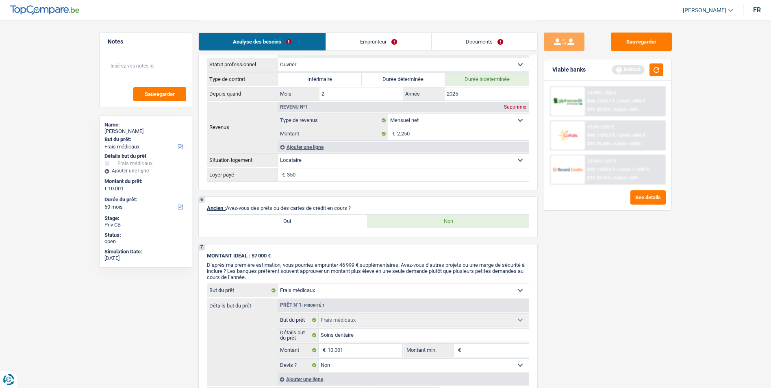
scroll to position [488, 0]
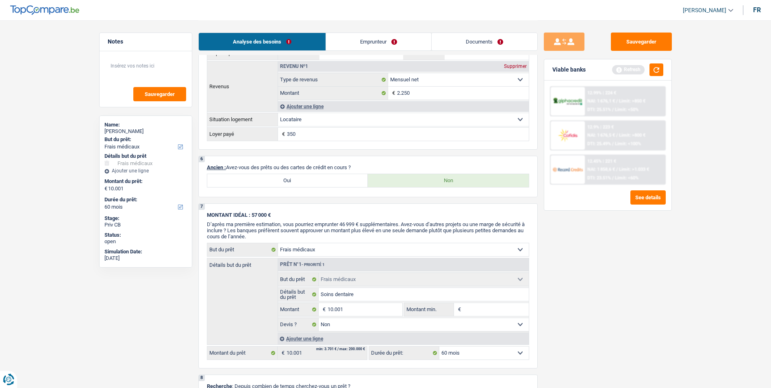
click at [349, 181] on label "Oui" at bounding box center [287, 180] width 161 height 13
click at [349, 181] on input "Oui" at bounding box center [287, 180] width 161 height 13
radio input "true"
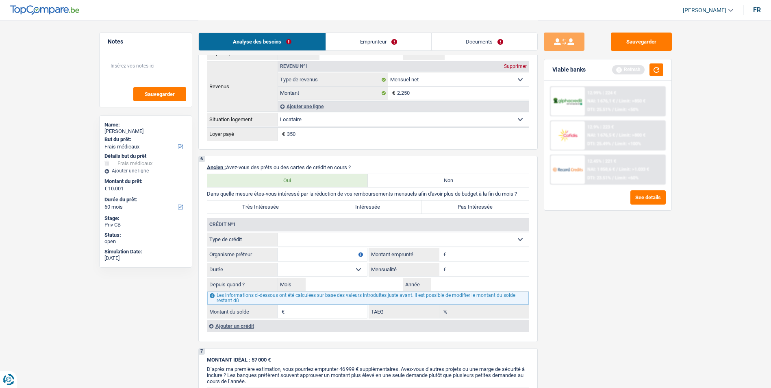
click at [361, 239] on select "Carte ou ouverture de crédit Prêt hypothécaire Vente à tempérament Prêt à tempé…" at bounding box center [403, 239] width 251 height 13
select select "cardOrCredit"
type input "0"
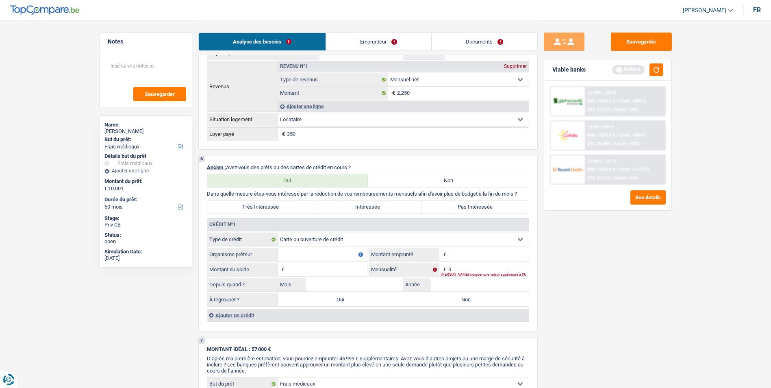
click at [414, 239] on select "Carte ou ouverture de crédit Prêt hypothécaire Vente à tempérament Prêt à tempé…" at bounding box center [403, 239] width 251 height 13
click at [587, 260] on div "Sauvegarder Viable banks Refresh 12.99% | 224 € NAI: 1 676,1 € / Limit: >850 € …" at bounding box center [608, 204] width 140 height 342
click at [421, 179] on label "Non" at bounding box center [448, 180] width 161 height 13
click at [421, 179] on input "Non" at bounding box center [448, 180] width 161 height 13
radio input "true"
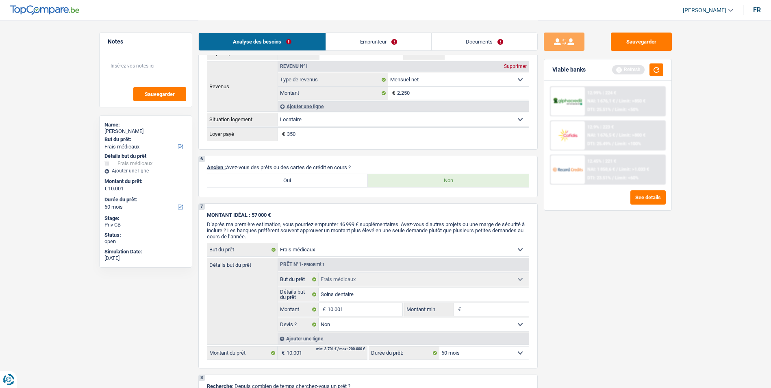
click at [389, 42] on link "Emprunteur" at bounding box center [378, 41] width 105 height 17
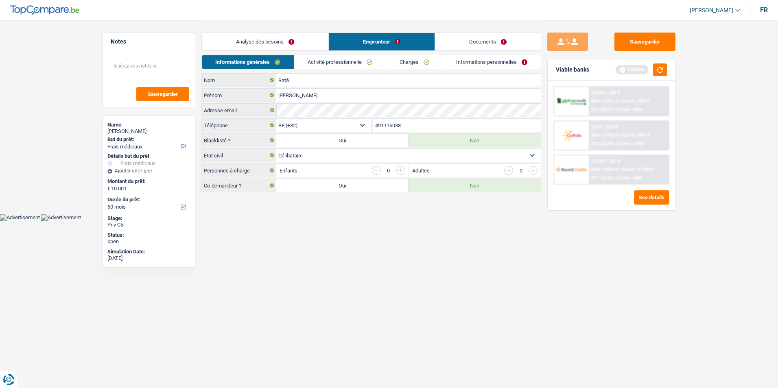
drag, startPoint x: 276, startPoint y: 149, endPoint x: 231, endPoint y: 220, distance: 84.6
click at [231, 220] on html "Vous avez le contrôle de vos données Nous utilisons des cookies, tout comme nos…" at bounding box center [389, 110] width 778 height 221
click at [359, 62] on link "Activité professionnelle" at bounding box center [340, 61] width 92 height 13
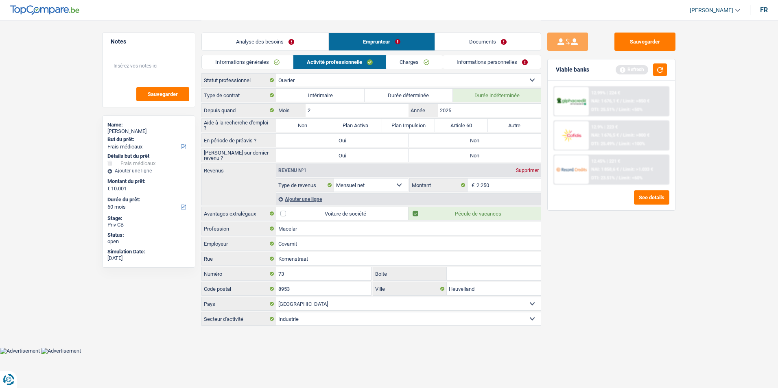
click at [473, 145] on label "Non" at bounding box center [474, 140] width 132 height 13
click at [473, 145] on input "Non" at bounding box center [474, 140] width 132 height 13
radio input "true"
click at [468, 155] on label "Non" at bounding box center [474, 155] width 132 height 13
click at [468, 155] on input "Non" at bounding box center [474, 155] width 132 height 13
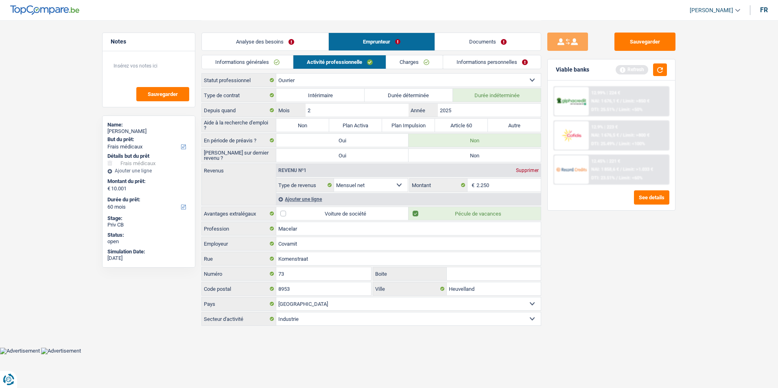
radio input "true"
click at [471, 112] on input "2025" at bounding box center [489, 110] width 103 height 13
type input "2024"
click at [517, 177] on div "Revenu nº1 Supprimer Allocation d'handicap Allocations chômage Allocations fami…" at bounding box center [408, 178] width 264 height 28
click at [512, 183] on input "2.250" at bounding box center [508, 185] width 65 height 13
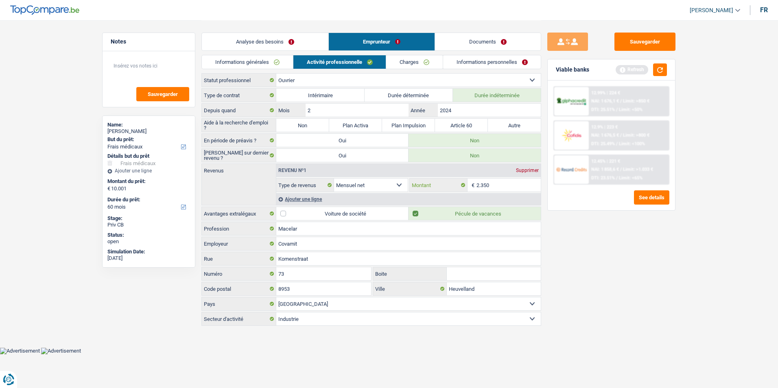
type input "2.350"
click at [309, 197] on div "Ajouter une ligne" at bounding box center [408, 199] width 264 height 12
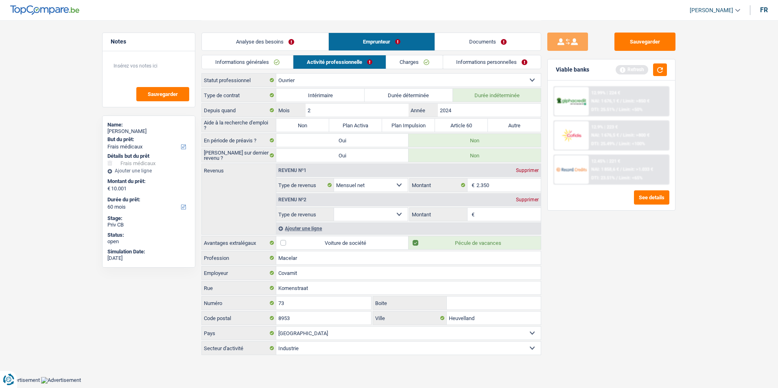
click at [379, 216] on select "Allocation d'handicap Allocations chômage Allocations familiales Chèques repas …" at bounding box center [371, 214] width 74 height 13
select select "mealVouchers"
click at [334, 208] on select "Allocation d'handicap Allocations chômage Allocations familiales Chèques repas …" at bounding box center [371, 214] width 74 height 13
click at [510, 218] on input "Montant par jour" at bounding box center [508, 214] width 65 height 13
type input "8,0"
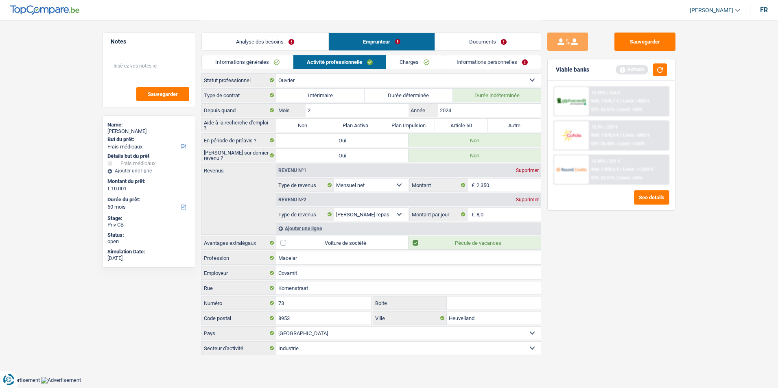
click at [598, 305] on div "Sauvegarder Viable banks Refresh 12.99% | 224 € NAI: 1 676,1 € / Limit: >850 € …" at bounding box center [611, 204] width 140 height 342
click at [415, 244] on label "Pécule de vacances" at bounding box center [474, 242] width 132 height 13
click at [415, 244] on input "Pécule de vacances" at bounding box center [474, 242] width 132 height 13
click at [418, 242] on label "Pécule de vacances" at bounding box center [474, 242] width 132 height 13
click at [418, 242] on input "Pécule de vacances" at bounding box center [474, 242] width 132 height 13
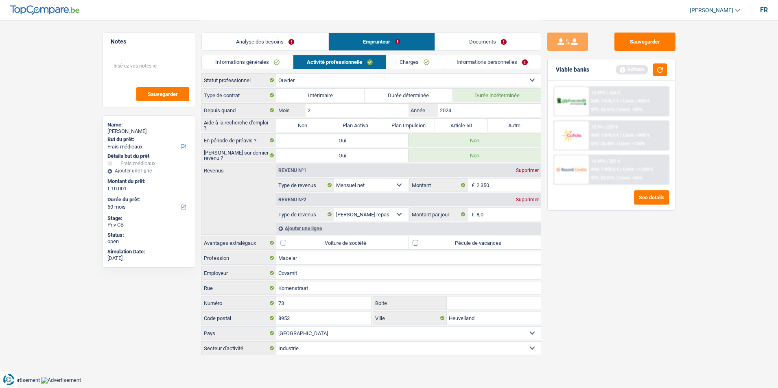
checkbox input "true"
click at [403, 58] on link "Charges" at bounding box center [414, 61] width 57 height 13
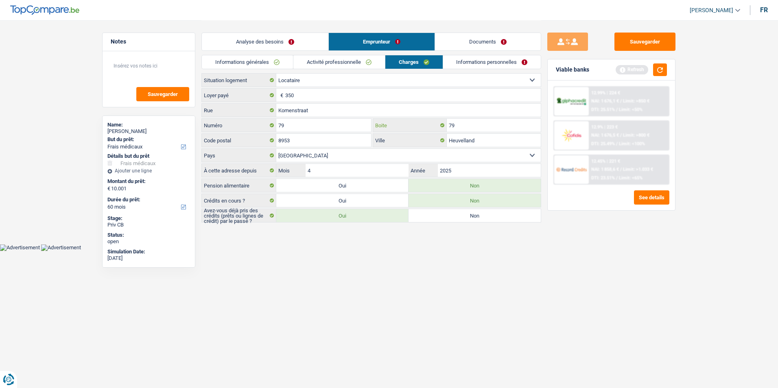
click at [468, 124] on input "79" at bounding box center [494, 125] width 94 height 13
type input "7"
click at [317, 94] on input "350" at bounding box center [412, 95] width 255 height 13
type input "3"
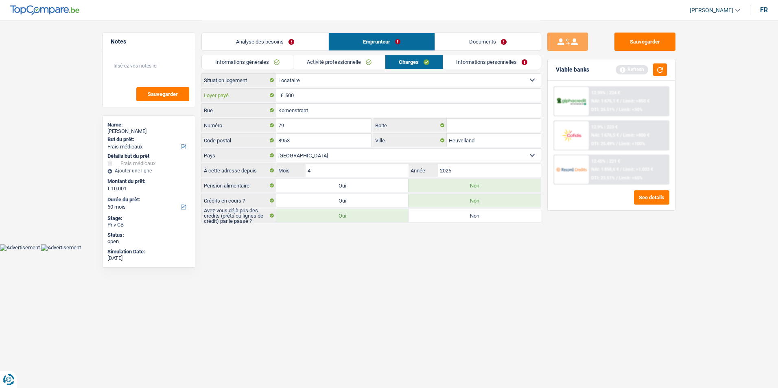
type input "500"
click at [452, 62] on link "Informations personnelles" at bounding box center [492, 61] width 98 height 13
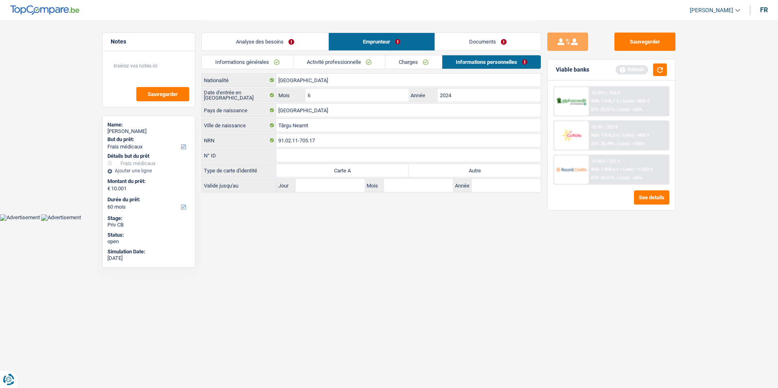
click at [471, 44] on link "Documents" at bounding box center [488, 41] width 106 height 17
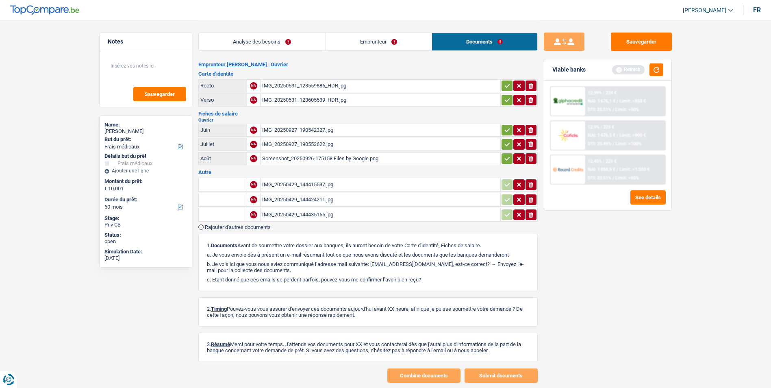
click at [331, 83] on div "IMG_20250531_123559886_HDR.jpg" at bounding box center [380, 86] width 237 height 12
click at [369, 50] on link "Emprunteur" at bounding box center [379, 41] width 106 height 17
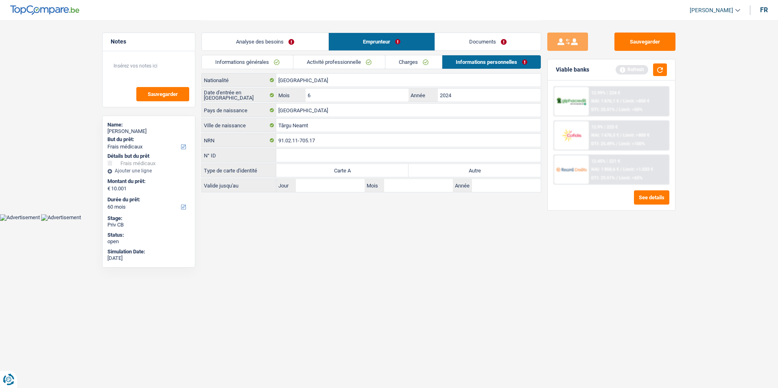
click at [368, 44] on link "Emprunteur" at bounding box center [382, 41] width 106 height 17
click at [455, 172] on label "Autre" at bounding box center [474, 170] width 132 height 13
click at [455, 172] on input "Autre" at bounding box center [474, 170] width 132 height 13
radio input "true"
click at [330, 61] on link "Activité professionnelle" at bounding box center [339, 61] width 92 height 13
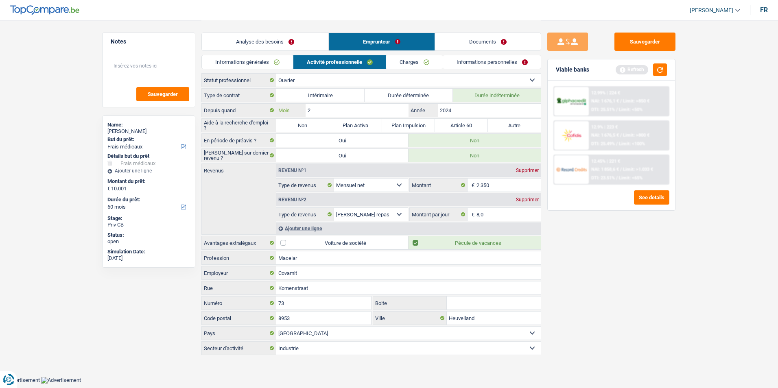
click at [336, 106] on input "2" at bounding box center [356, 110] width 103 height 13
type input "6"
click at [472, 65] on link "Informations personnelles" at bounding box center [492, 61] width 98 height 13
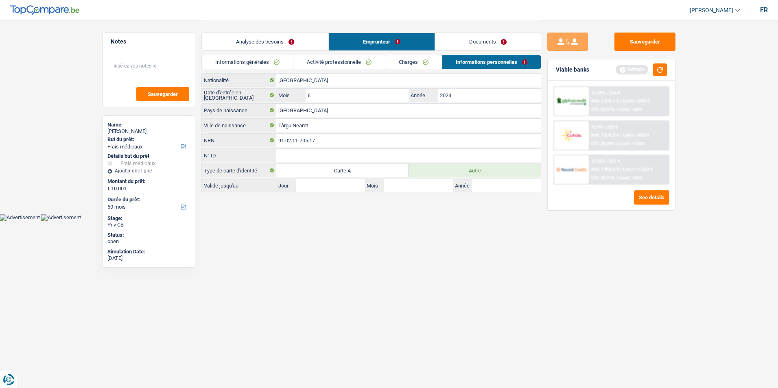
click at [474, 33] on li "Documents" at bounding box center [487, 42] width 107 height 18
click at [450, 41] on link "Documents" at bounding box center [488, 41] width 106 height 17
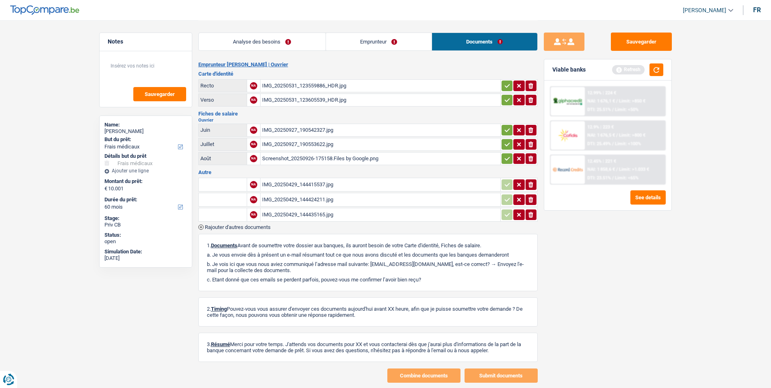
click at [391, 44] on link "Emprunteur" at bounding box center [379, 41] width 106 height 17
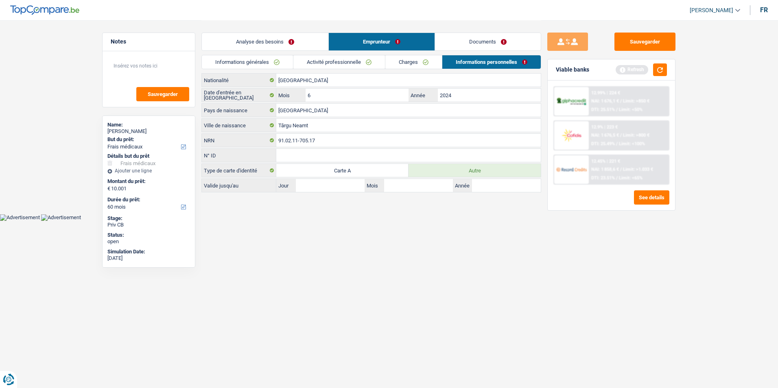
click at [493, 46] on link "Documents" at bounding box center [488, 41] width 106 height 17
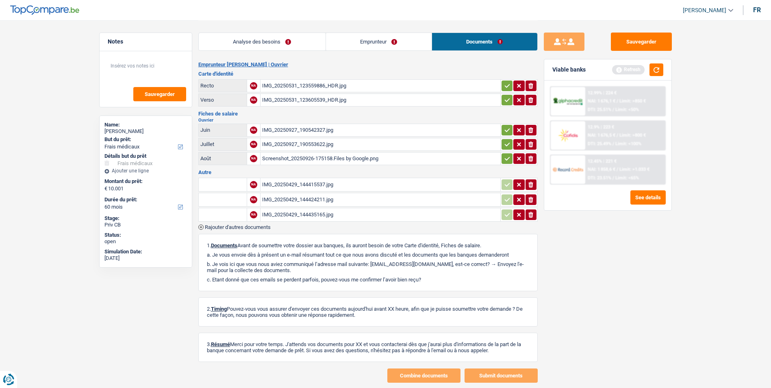
click at [330, 102] on div "IMG_20250531_123605539_HDR.jpg" at bounding box center [380, 100] width 237 height 12
click at [312, 46] on link "Analyse des besoins" at bounding box center [262, 41] width 127 height 17
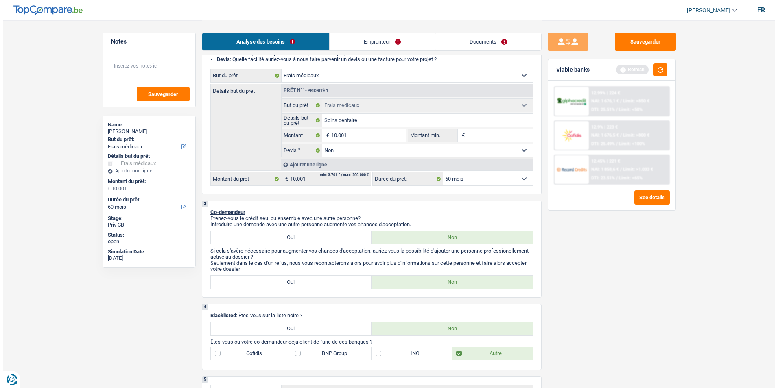
scroll to position [122, 0]
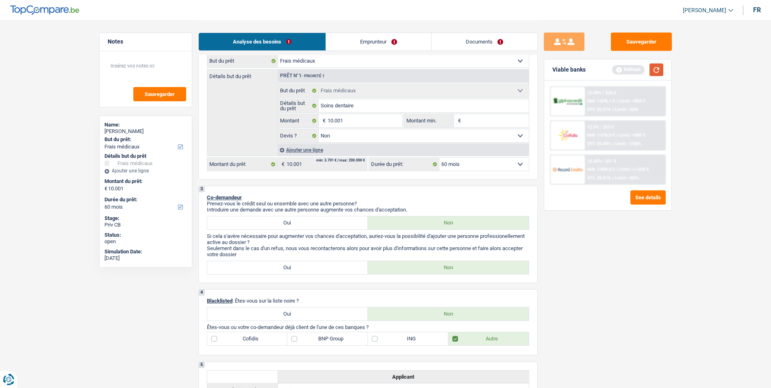
click at [650, 68] on button "button" at bounding box center [657, 69] width 14 height 13
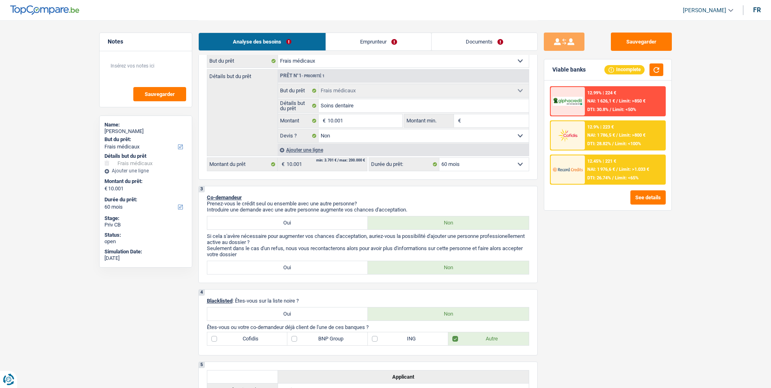
click at [645, 190] on div "12.99% | 224 € NAI: 1 626,1 € / Limit: >850 € DTI: 30.8% / Limit: <50% 12.9% | …" at bounding box center [608, 146] width 127 height 130
click at [643, 198] on button "See details" at bounding box center [648, 197] width 35 height 14
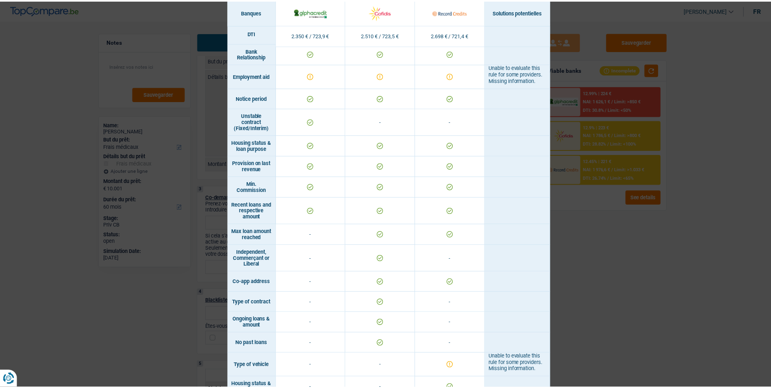
scroll to position [407, 0]
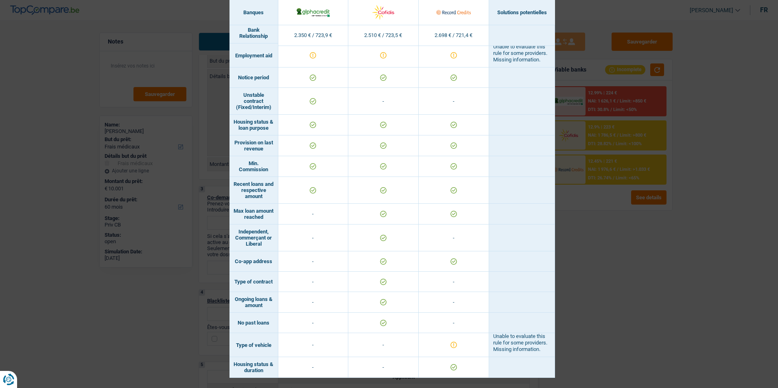
click at [583, 251] on div "Banks conditions × Banques Solutions potentielles Revenus / Charges 2.350 € / 7…" at bounding box center [389, 194] width 778 height 388
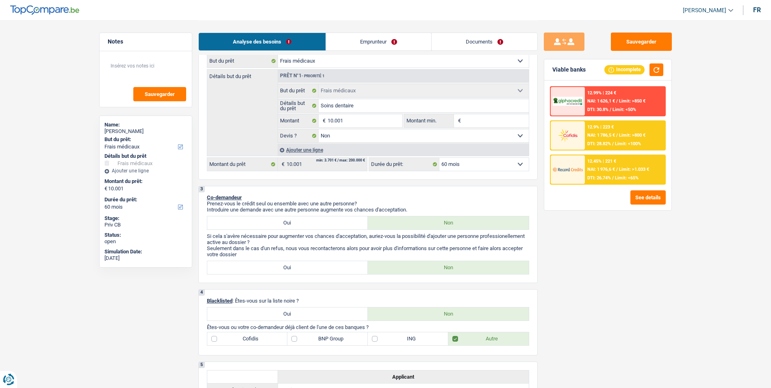
click at [395, 39] on link "Emprunteur" at bounding box center [378, 41] width 105 height 17
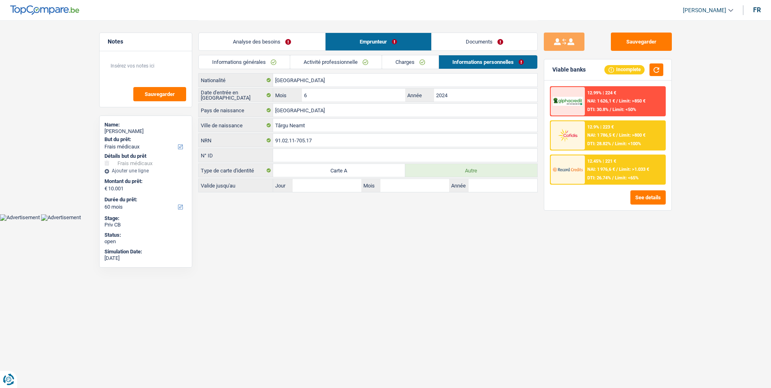
scroll to position [0, 0]
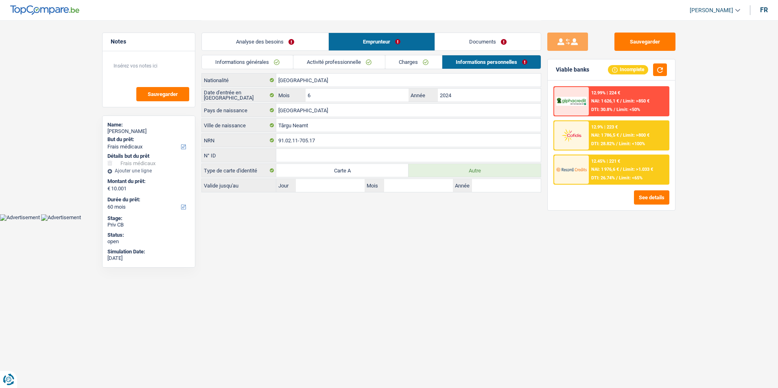
click at [420, 60] on link "Charges" at bounding box center [413, 61] width 57 height 13
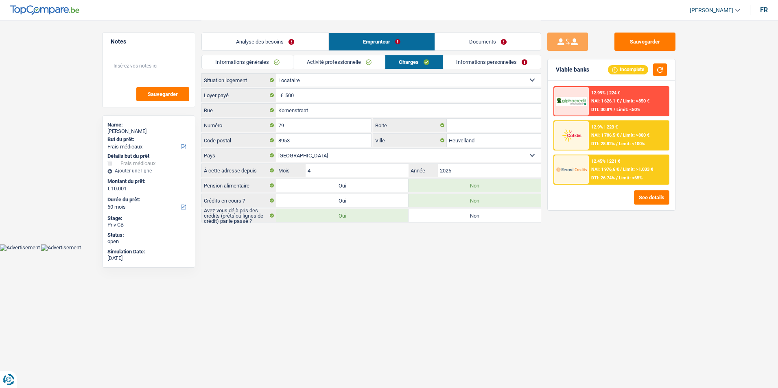
click at [351, 66] on link "Activité professionnelle" at bounding box center [339, 61] width 92 height 13
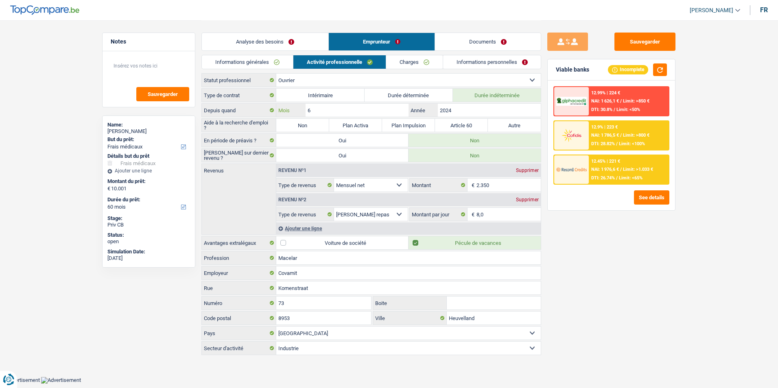
click at [364, 108] on input "6" at bounding box center [356, 110] width 103 height 13
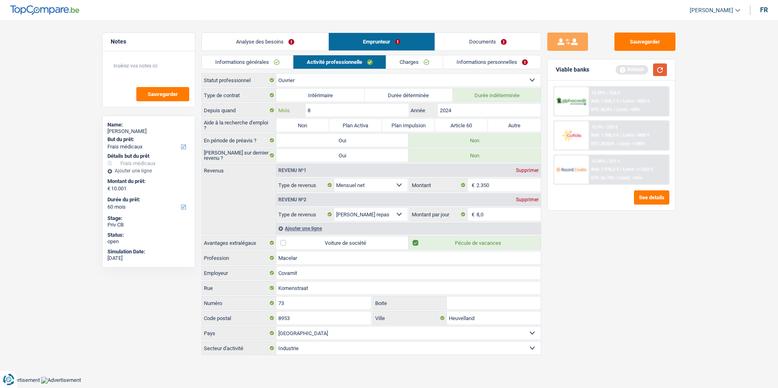
type input "8"
click at [655, 69] on button "button" at bounding box center [660, 69] width 14 height 13
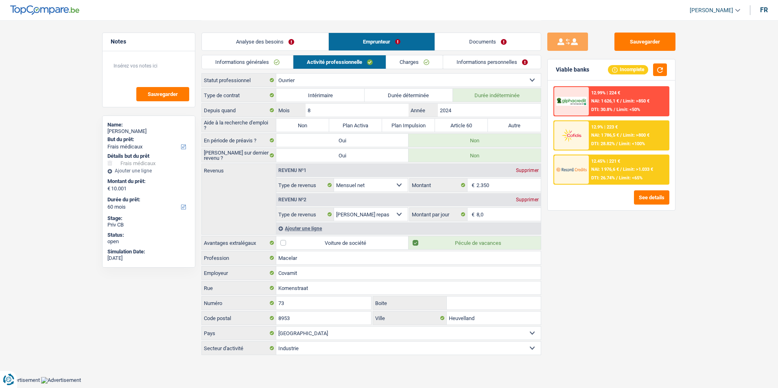
click at [297, 39] on link "Analyse des besoins" at bounding box center [265, 41] width 126 height 17
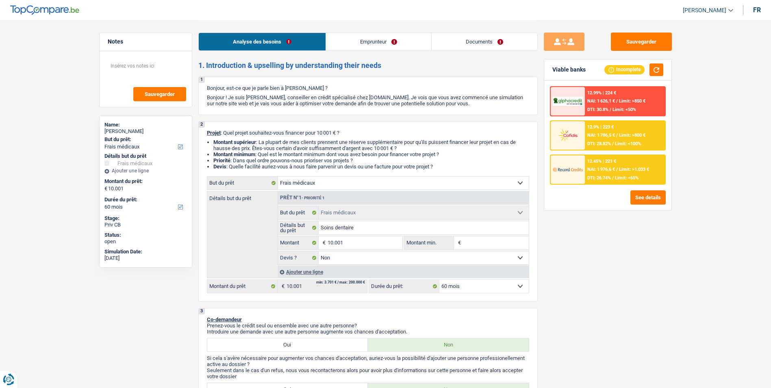
click at [471, 291] on select "12 mois 18 mois 24 mois 30 mois 36 mois 42 mois 48 mois 60 mois Sélectionner un…" at bounding box center [484, 286] width 89 height 13
click at [472, 288] on select "12 mois 18 mois 24 mois 30 mois 36 mois 42 mois 48 mois 60 mois Sélectionner un…" at bounding box center [484, 286] width 89 height 13
click at [440, 280] on select "12 mois 18 mois 24 mois 30 mois 36 mois 42 mois 48 mois 60 mois Sélectionner un…" at bounding box center [484, 286] width 89 height 13
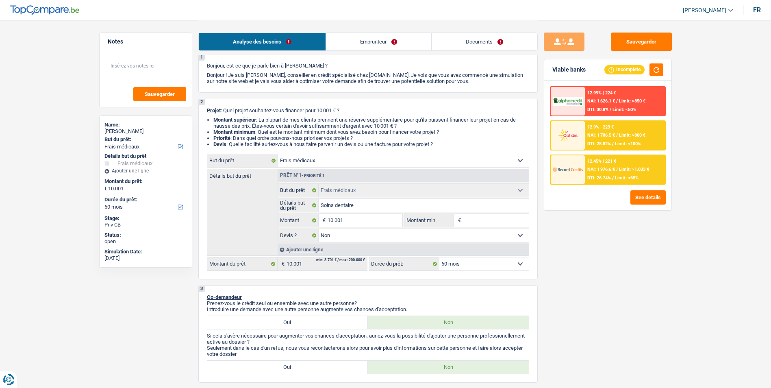
scroll to position [41, 0]
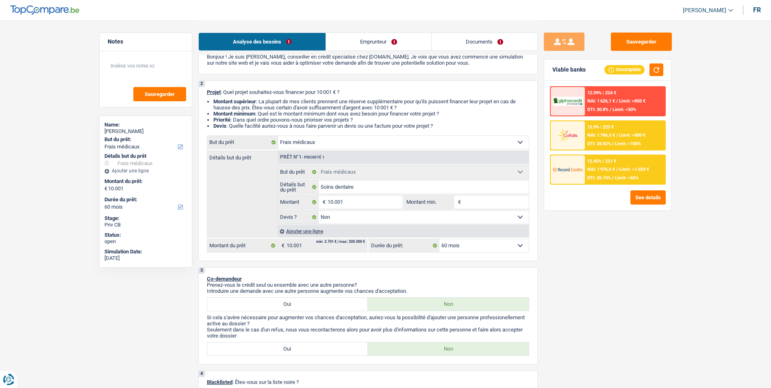
click at [610, 159] on div "12.45% | 221 €" at bounding box center [602, 161] width 29 height 5
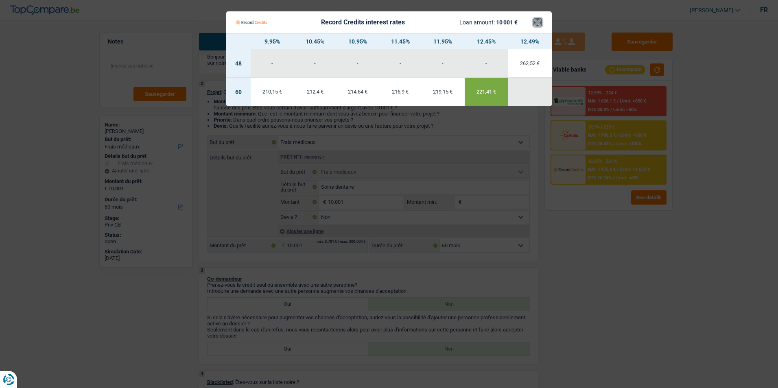
click at [536, 22] on button "×" at bounding box center [537, 22] width 9 height 8
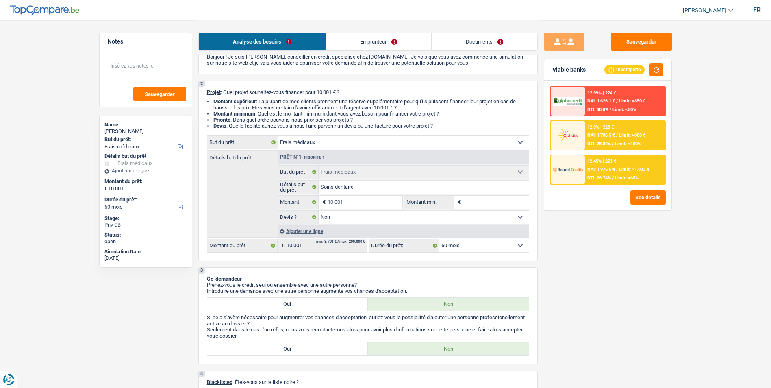
click at [618, 127] on div "12.9% | 223 € NAI: 1 786,5 € / Limit: >800 € DTI: 28.82% / Limit: <100%" at bounding box center [625, 135] width 80 height 28
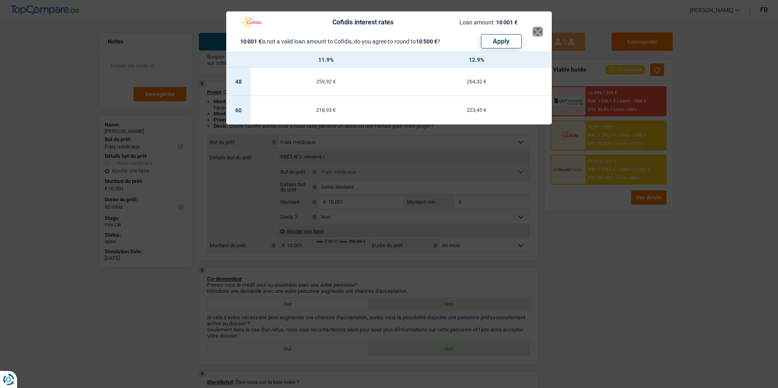
click at [536, 35] on button "×" at bounding box center [537, 32] width 9 height 8
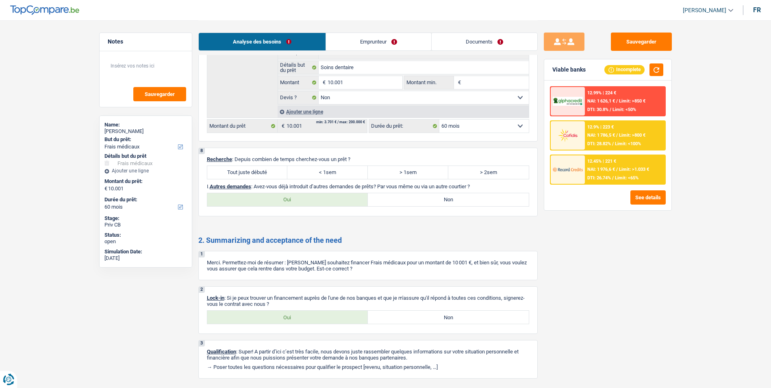
scroll to position [778, 0]
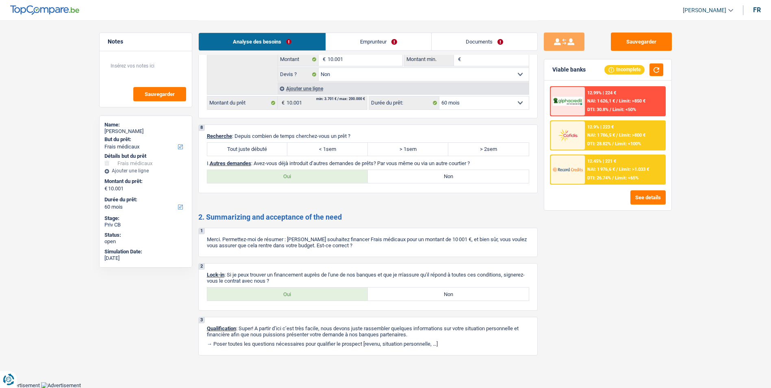
click at [259, 146] on label "Tout juste débuté" at bounding box center [247, 149] width 81 height 13
click at [259, 146] on input "Tout juste débuté" at bounding box center [247, 149] width 81 height 13
radio input "true"
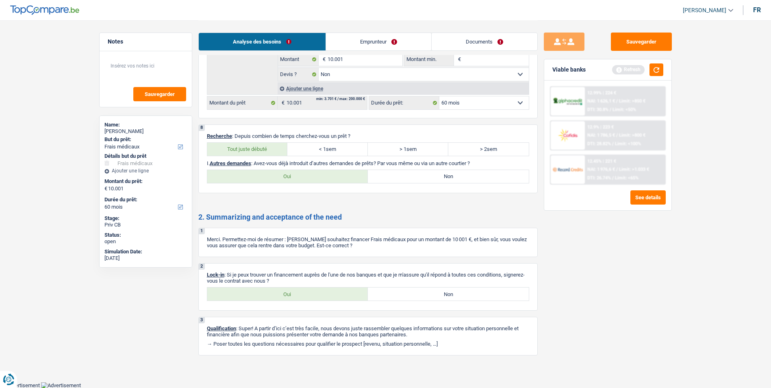
click at [425, 178] on label "Non" at bounding box center [448, 176] width 161 height 13
click at [425, 178] on input "Non" at bounding box center [448, 176] width 161 height 13
radio input "true"
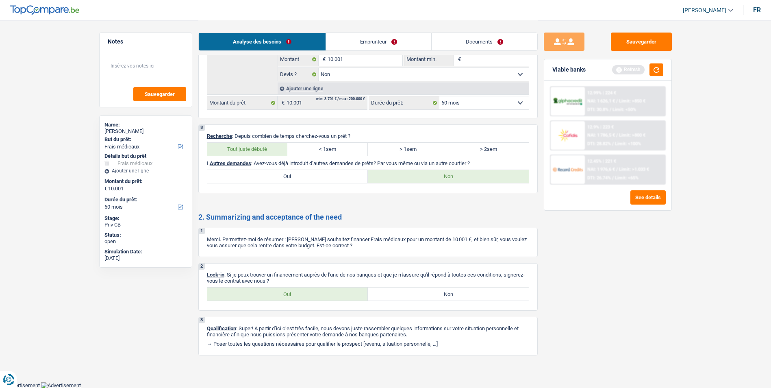
click at [310, 290] on label "Oui" at bounding box center [287, 294] width 161 height 13
click at [310, 290] on input "Oui" at bounding box center [287, 294] width 161 height 13
radio input "true"
click at [458, 44] on link "Documents" at bounding box center [485, 41] width 106 height 17
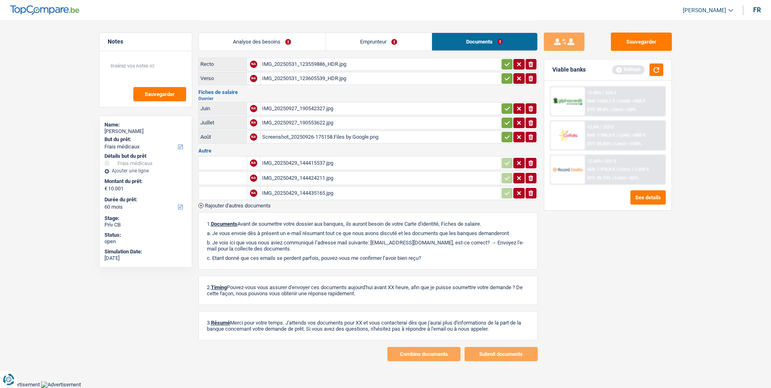
scroll to position [21, 0]
click at [306, 65] on div "IMG_20250531_123559886_HDR.jpg" at bounding box center [380, 65] width 237 height 12
click at [306, 79] on div "IMG_20250531_123605539_HDR.jpg" at bounding box center [380, 79] width 237 height 12
click at [307, 109] on div "IMG_20250927_190542327.jpg" at bounding box center [380, 109] width 237 height 12
click at [301, 125] on div "IMG_20250927_190553622.jpg" at bounding box center [380, 123] width 237 height 12
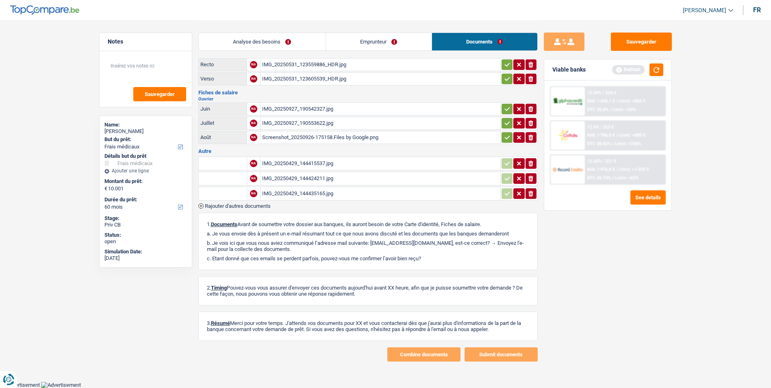
click at [333, 136] on div "Screenshot_20250926-175158.Files by Google.png" at bounding box center [380, 137] width 237 height 12
click at [315, 161] on div "IMG_20250429_144415537.jpg" at bounding box center [380, 163] width 237 height 12
click at [301, 178] on div "IMG_20250429_144424211.jpg" at bounding box center [380, 178] width 237 height 12
click at [295, 191] on div "IMG_20250429_144435165.jpg" at bounding box center [380, 193] width 237 height 12
click at [641, 42] on button "Sauvegarder" at bounding box center [641, 42] width 61 height 18
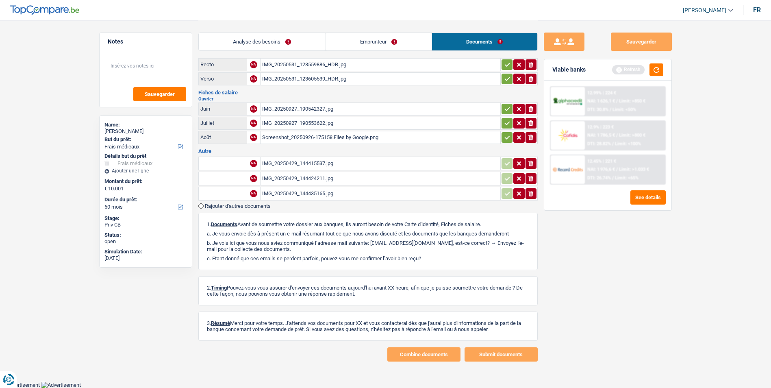
click at [301, 40] on link "Analyse des besoins" at bounding box center [262, 41] width 127 height 17
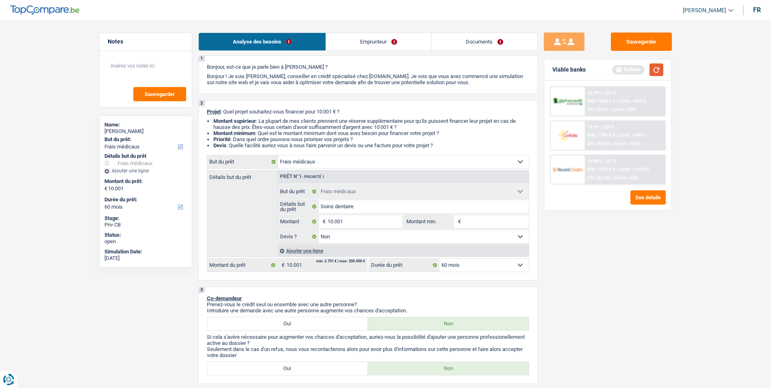
click at [662, 70] on button "button" at bounding box center [657, 69] width 14 height 13
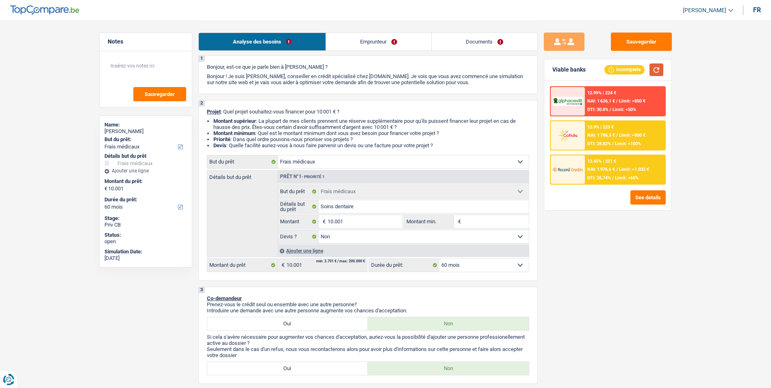
click at [656, 73] on button "button" at bounding box center [657, 69] width 14 height 13
